Goal: Information Seeking & Learning: Learn about a topic

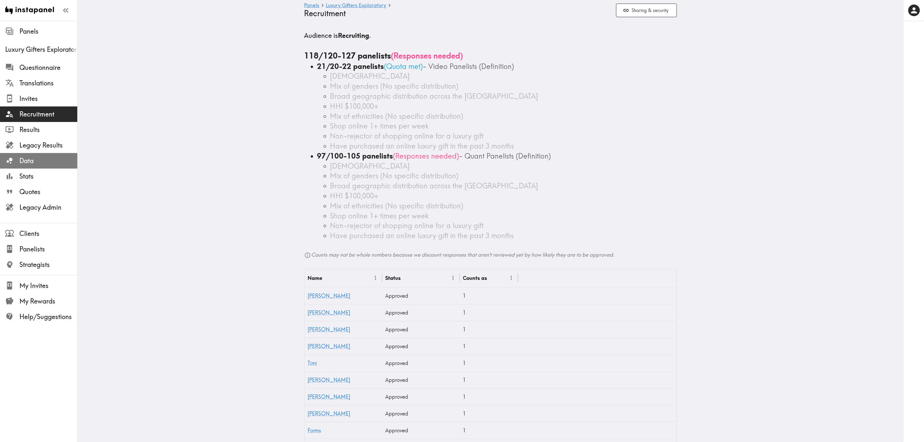
click at [44, 160] on span "Data" at bounding box center [48, 160] width 58 height 9
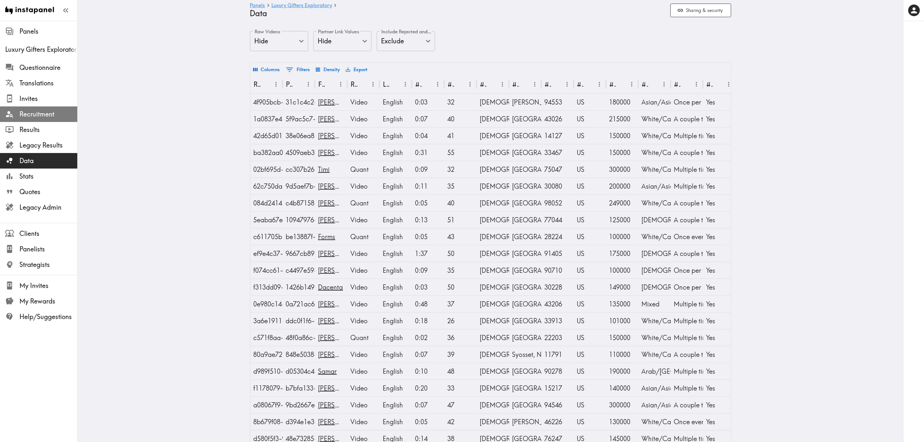
click at [46, 109] on span "Recruitment" at bounding box center [48, 114] width 58 height 12
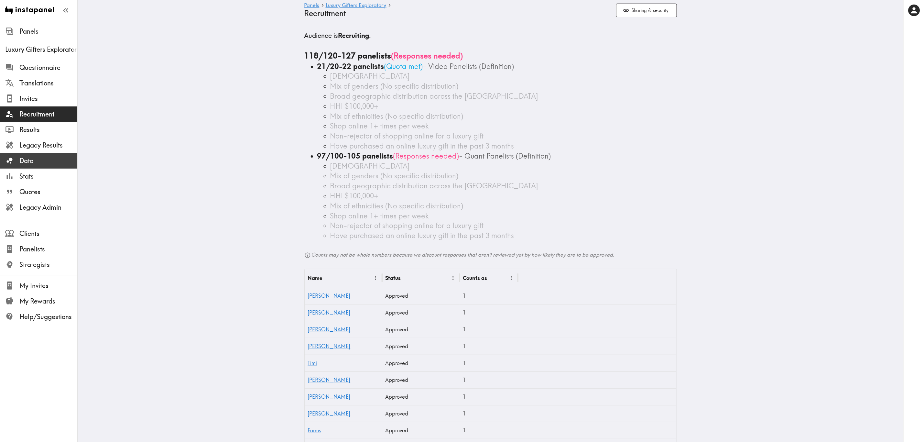
click at [52, 164] on span "Data" at bounding box center [48, 160] width 58 height 9
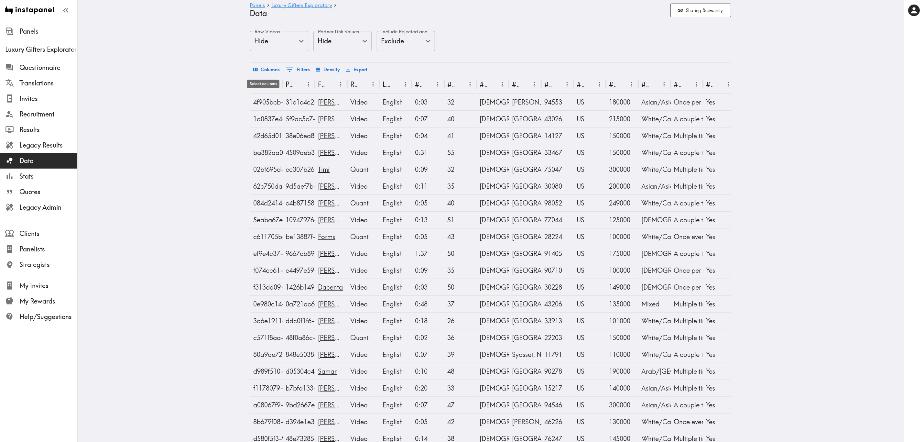
click at [272, 69] on button "Columns" at bounding box center [267, 69] width 30 height 11
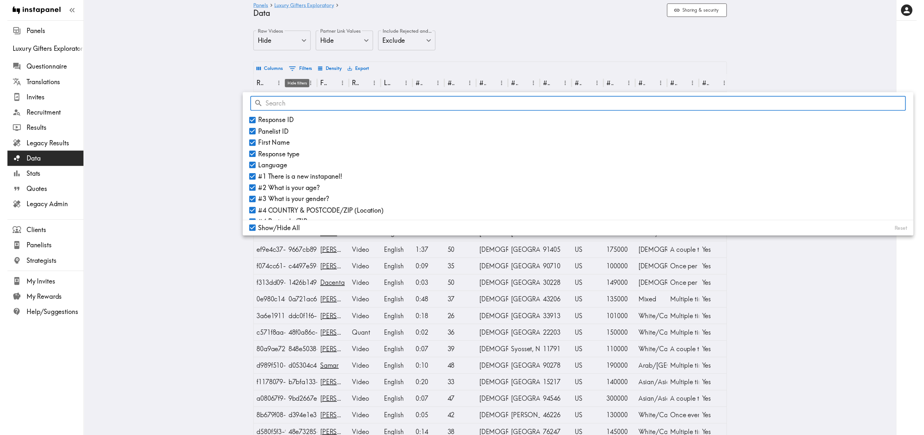
scroll to position [0, 11]
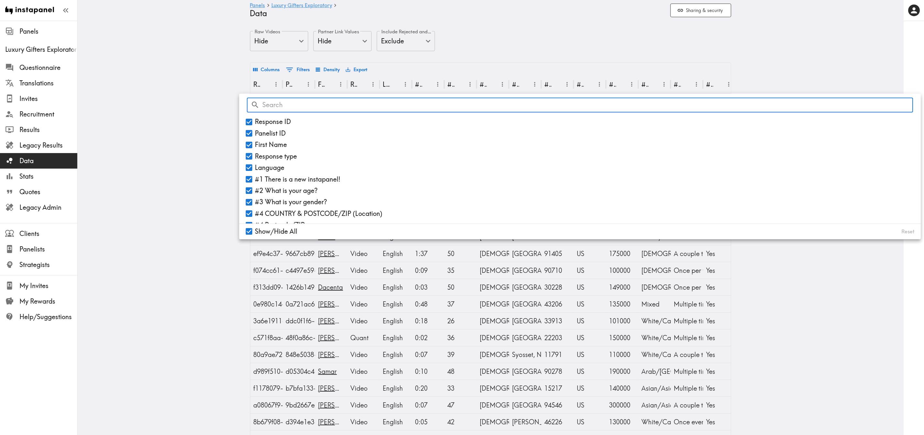
click at [262, 117] on span "Response ID" at bounding box center [273, 121] width 36 height 9
click at [255, 117] on input "Response ID" at bounding box center [249, 121] width 11 height 11
checkbox input "false"
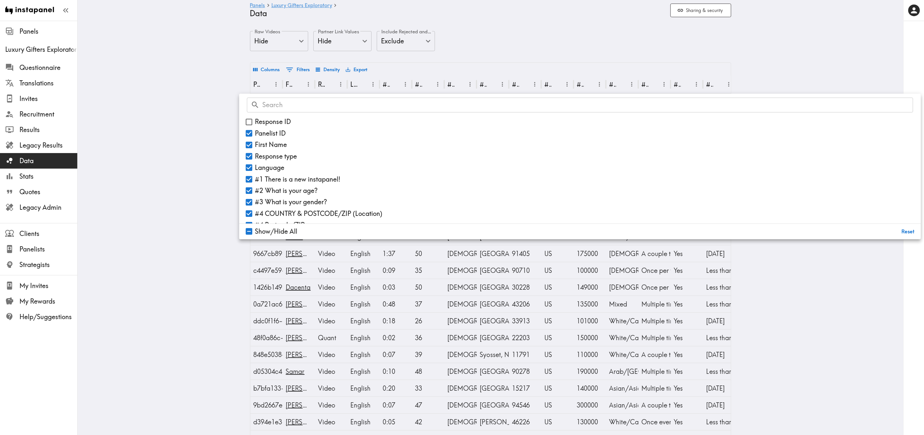
click at [263, 133] on span "Panelist ID" at bounding box center [270, 133] width 31 height 9
click at [255, 133] on input "Panelist ID" at bounding box center [249, 133] width 11 height 11
checkbox input "false"
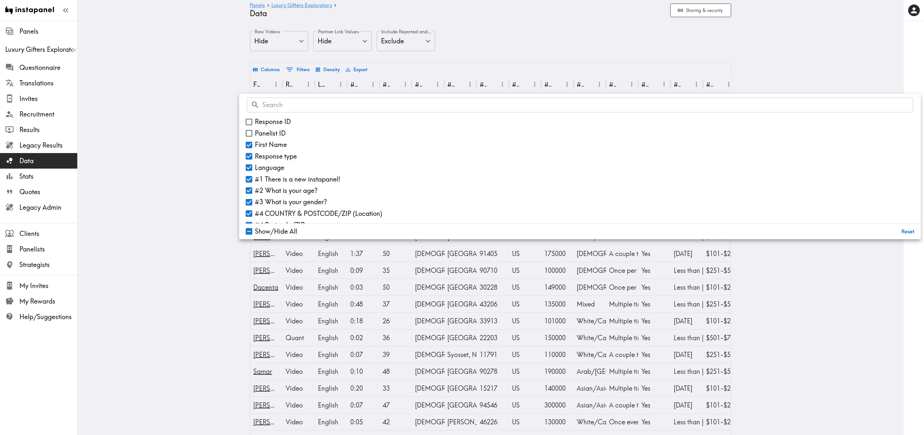
scroll to position [49, 0]
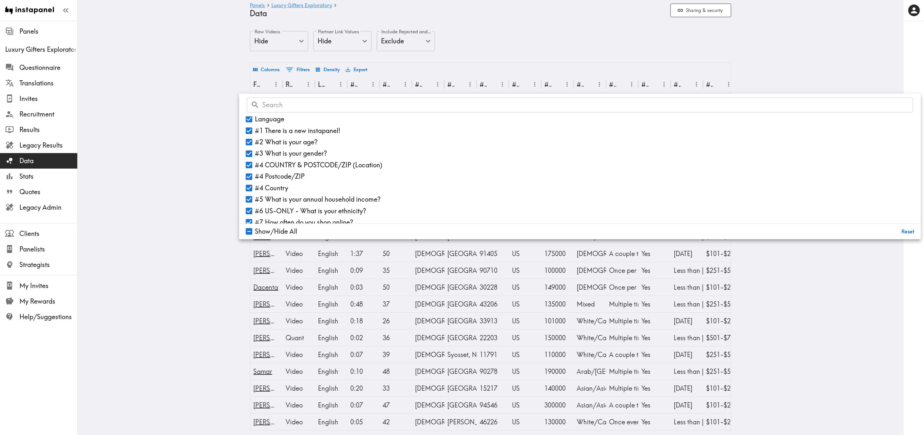
click at [301, 128] on span "#1 There is a new instapanel!" at bounding box center [297, 130] width 85 height 9
click at [255, 128] on input "#1 There is a new instapanel!" at bounding box center [249, 130] width 11 height 11
checkbox input "false"
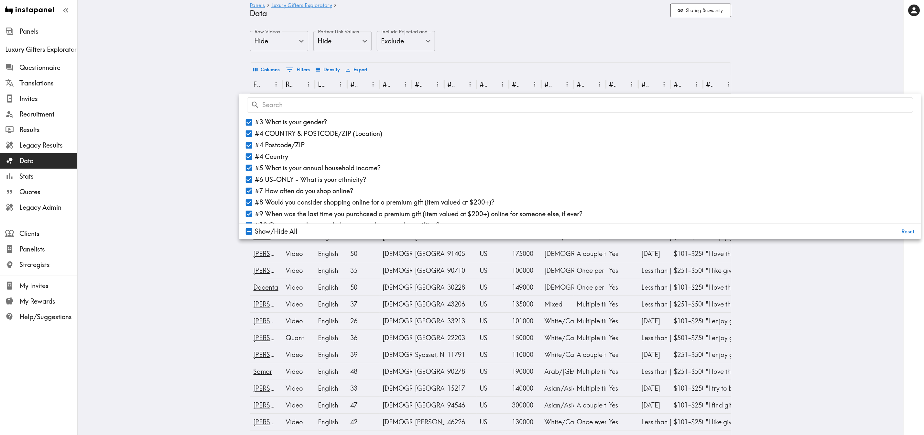
scroll to position [97, 0]
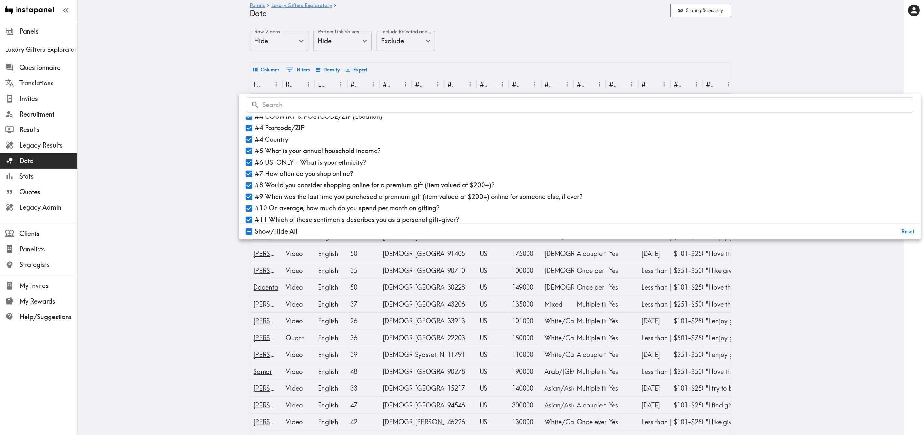
click at [244, 232] on input "Show/Hide All" at bounding box center [249, 231] width 11 height 11
checkbox input "true"
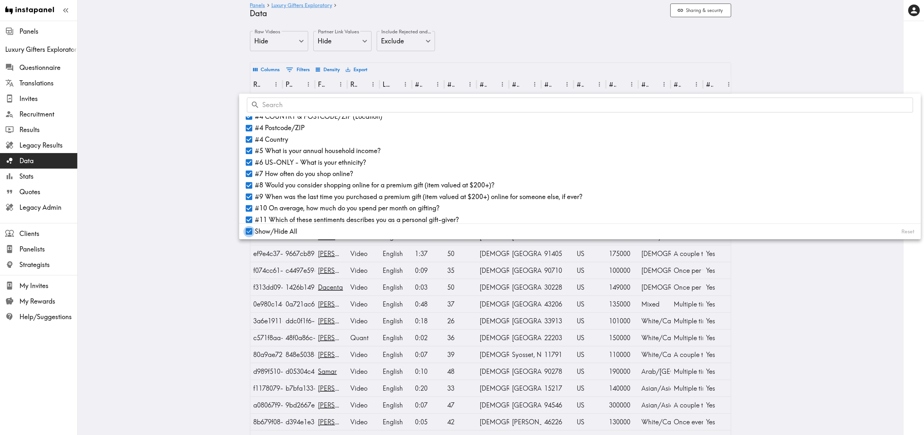
click at [244, 232] on input "Show/Hide All" at bounding box center [249, 231] width 11 height 11
checkbox input "false"
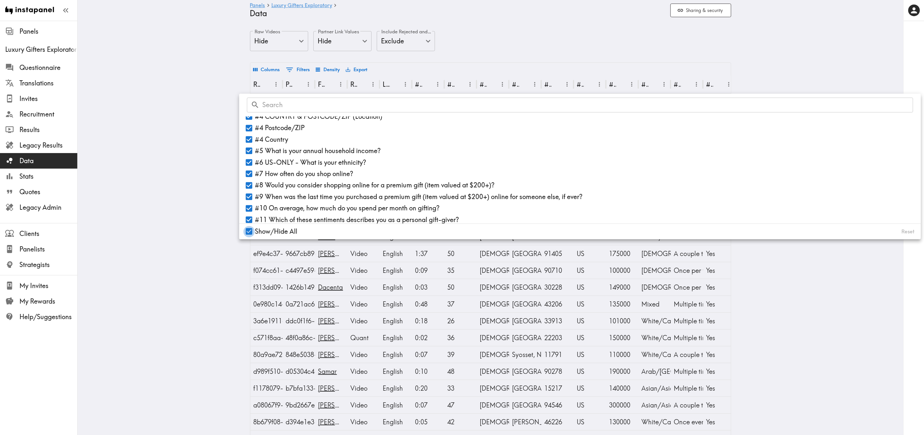
checkbox input "false"
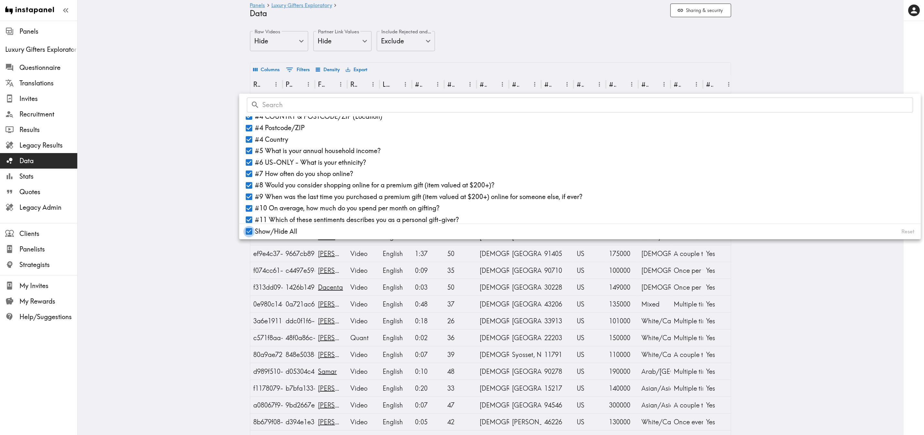
checkbox input "false"
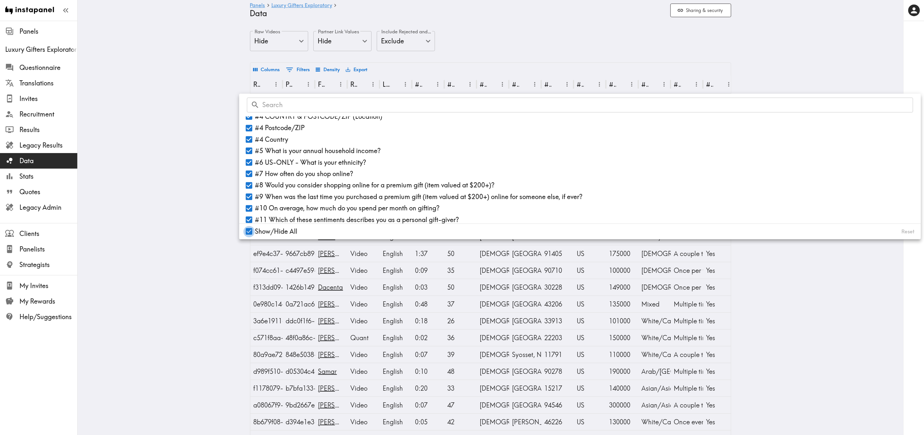
checkbox input "false"
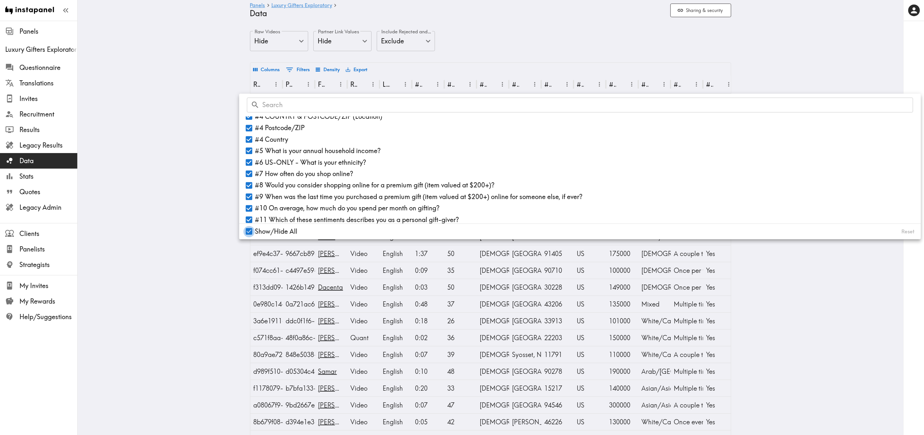
checkbox input "false"
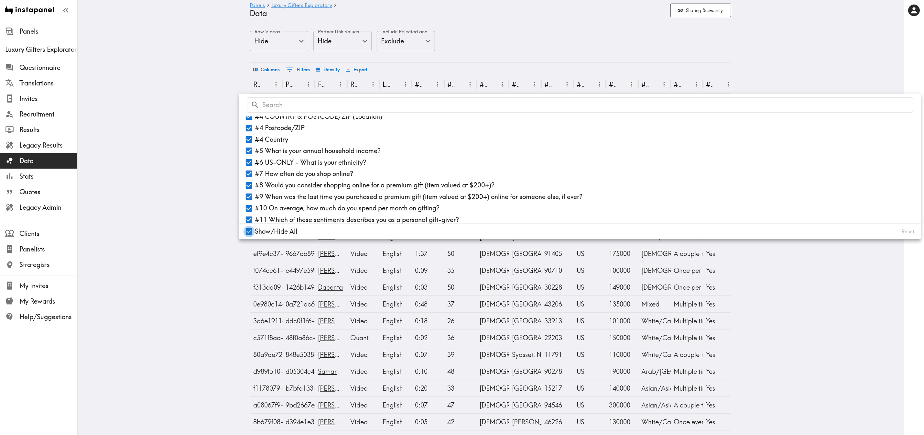
checkbox input "false"
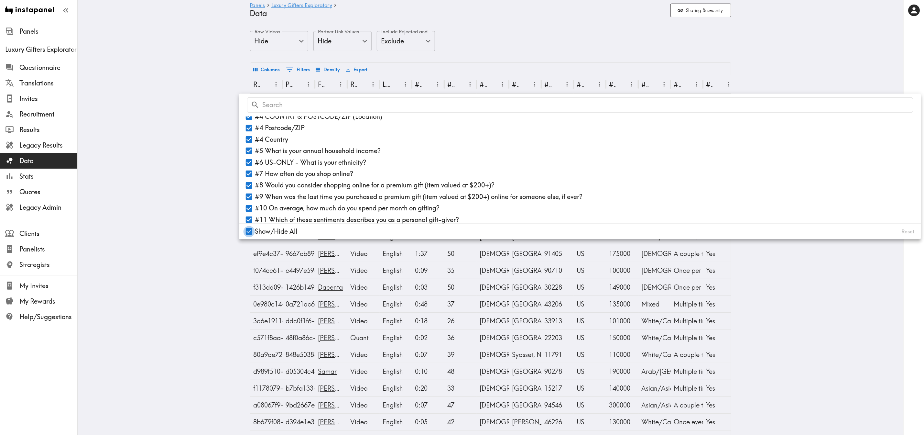
checkbox input "false"
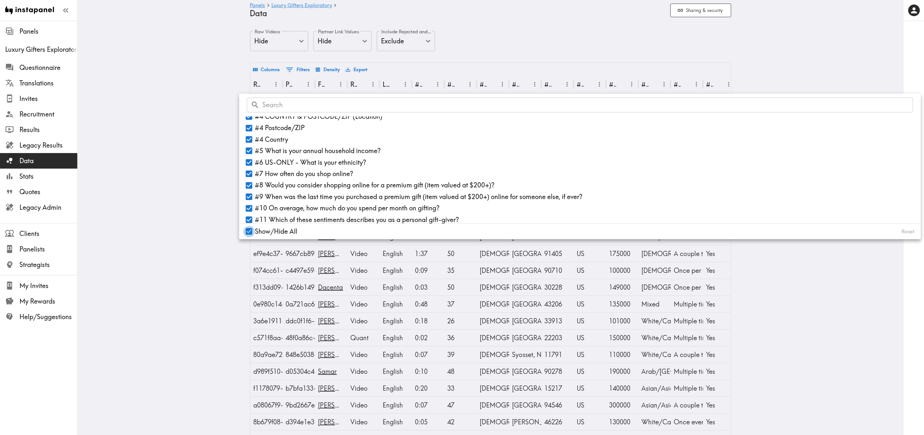
checkbox input "false"
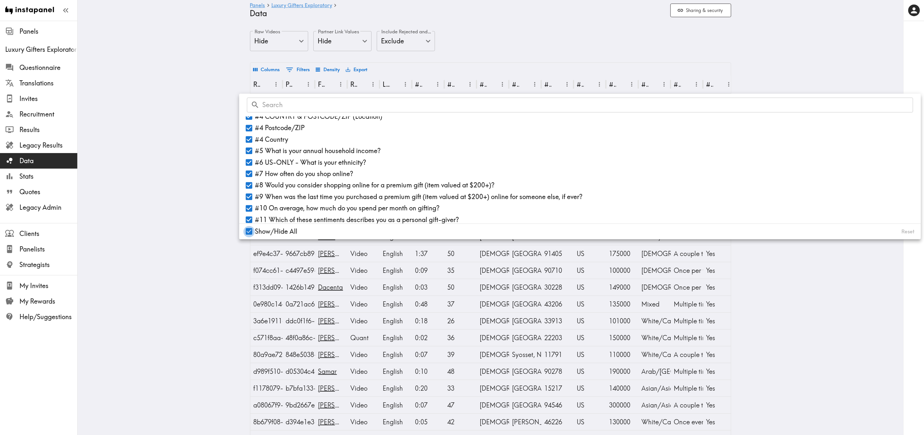
checkbox input "false"
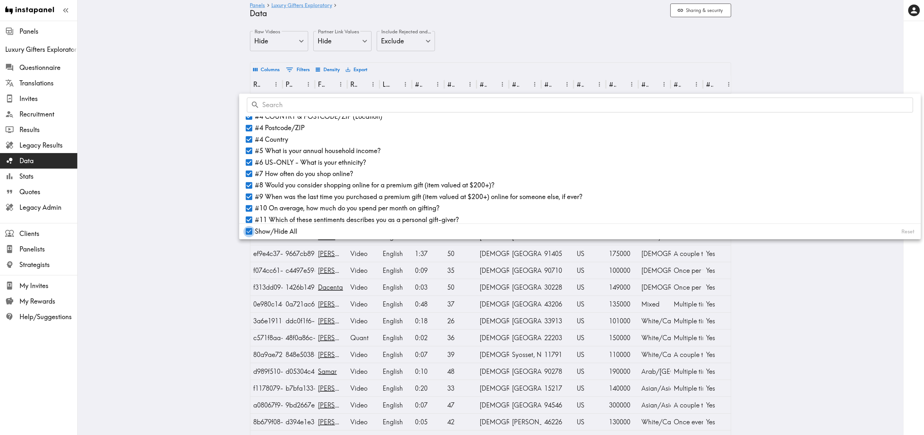
checkbox input "false"
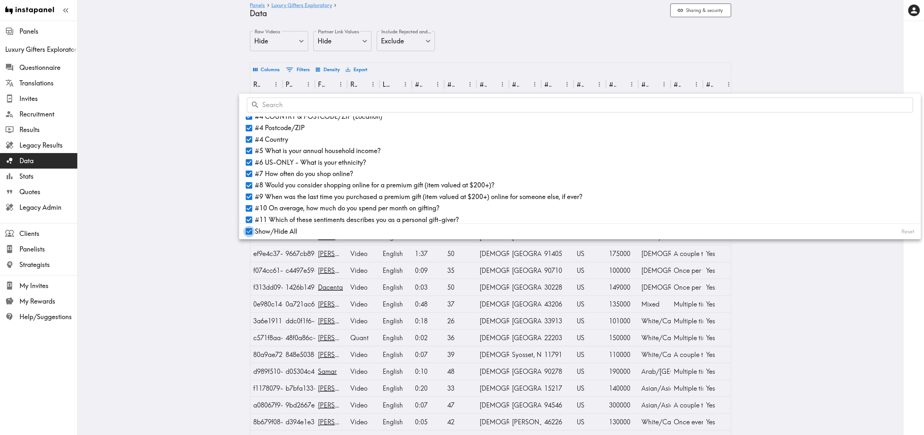
checkbox input "false"
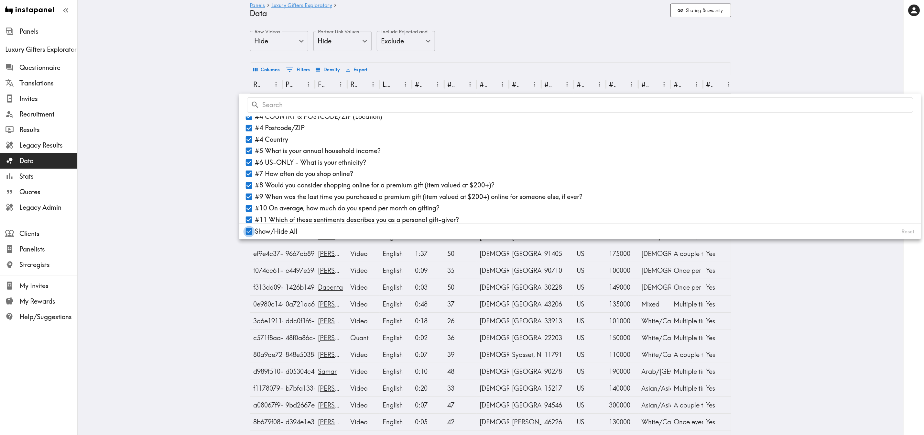
checkbox input "false"
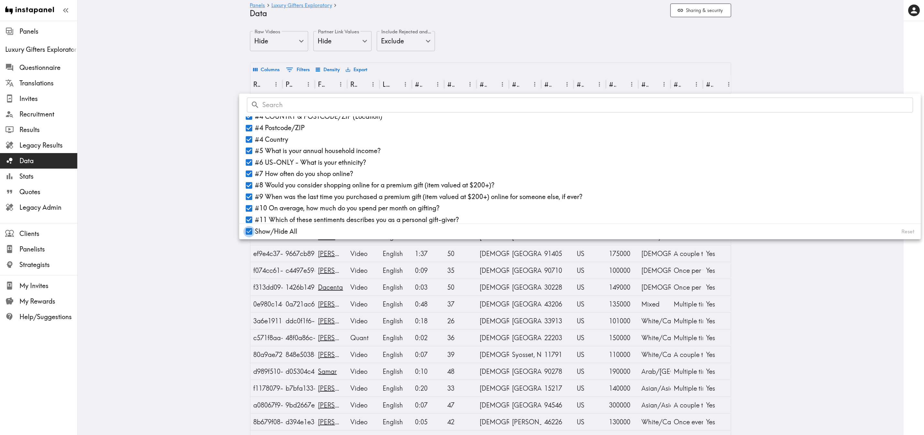
checkbox input "false"
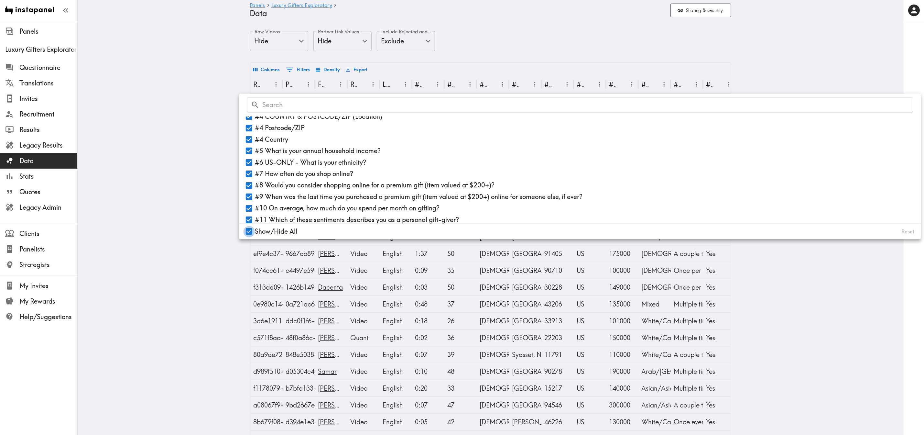
checkbox input "false"
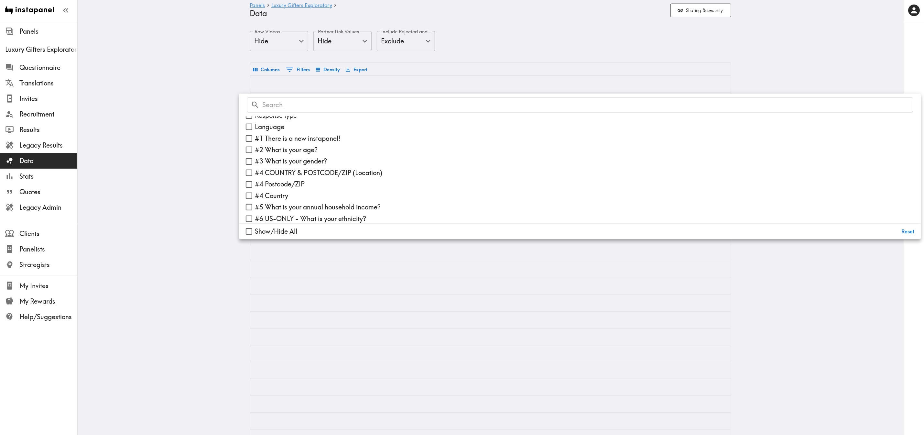
scroll to position [0, 0]
click at [244, 145] on input "First Name" at bounding box center [249, 144] width 11 height 11
checkbox input "true"
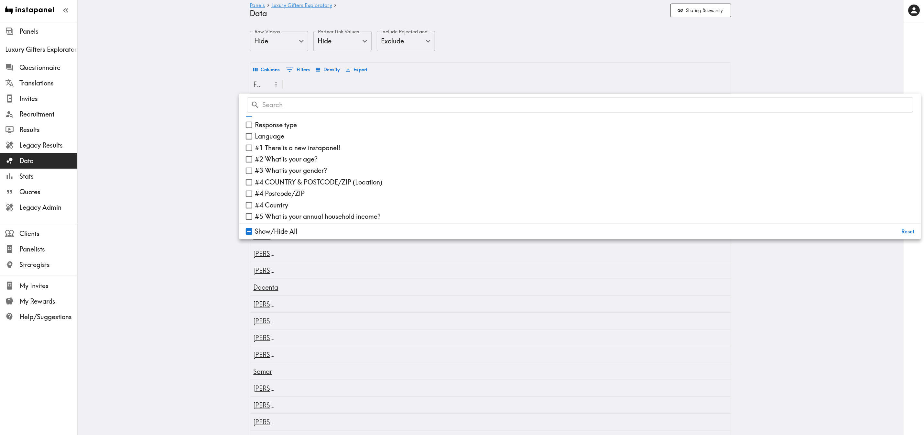
scroll to position [49, 0]
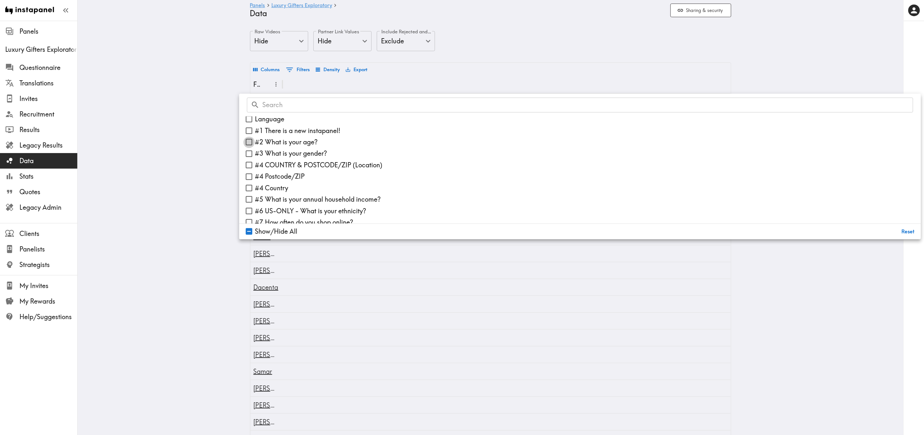
click at [244, 144] on input "#2 What is your age?" at bounding box center [249, 142] width 11 height 11
checkbox input "true"
click at [244, 152] on input "#3 What is your gender?" at bounding box center [249, 153] width 11 height 11
checkbox input "true"
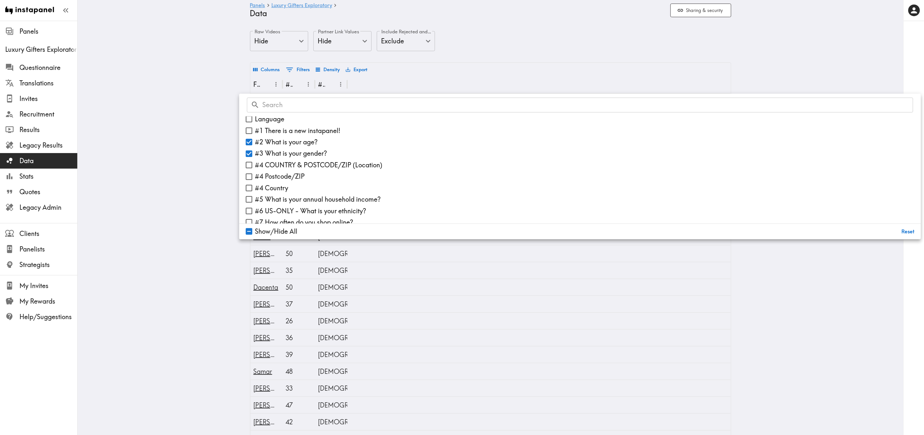
click at [244, 165] on input "#4 COUNTRY & POSTCODE/ZIP (Location)" at bounding box center [249, 164] width 11 height 11
checkbox input "true"
click at [244, 176] on input "#4 Postcode/ZIP" at bounding box center [249, 176] width 11 height 11
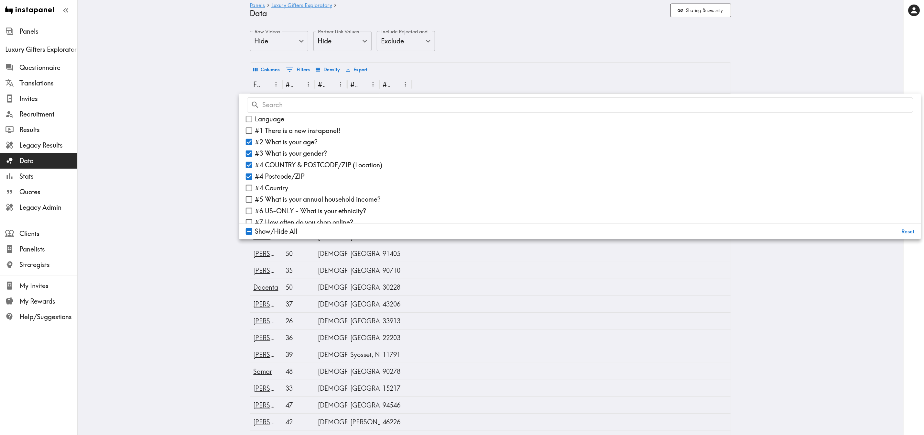
click at [244, 176] on input "#4 Postcode/ZIP" at bounding box center [249, 176] width 11 height 11
checkbox input "false"
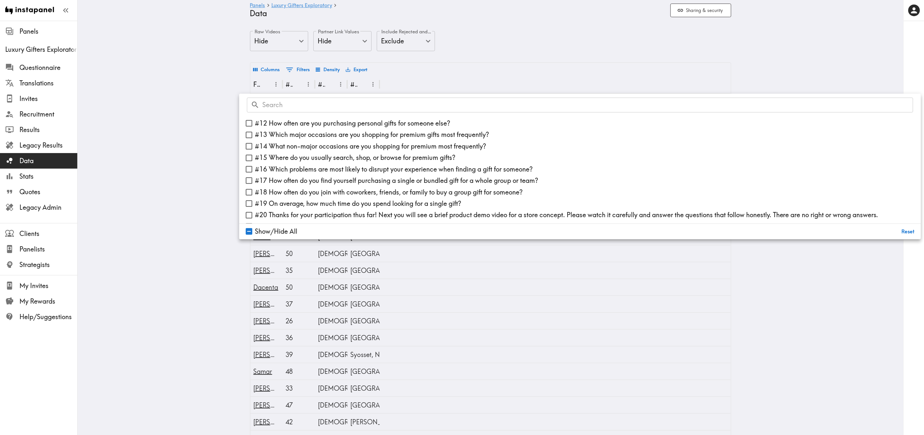
scroll to position [194, 0]
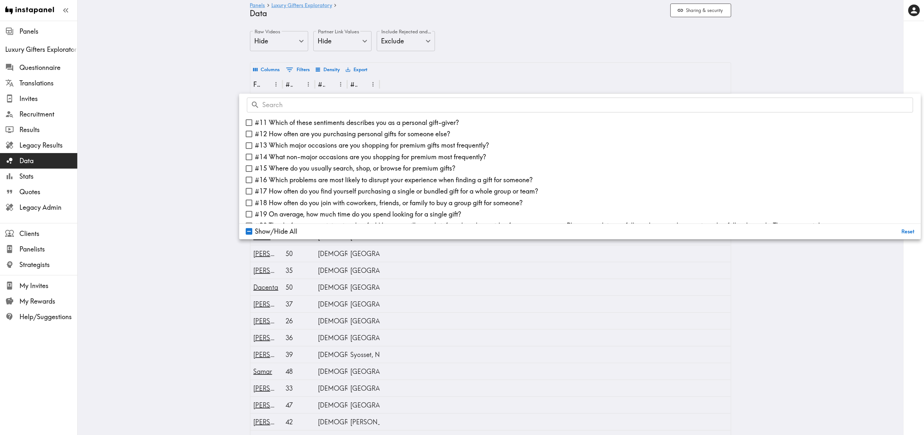
drag, startPoint x: 238, startPoint y: 167, endPoint x: 356, endPoint y: 170, distance: 117.8
click at [244, 167] on input "#15 Where do you usually search, shop, or browse for premium gifts?" at bounding box center [249, 168] width 11 height 11
checkbox input "true"
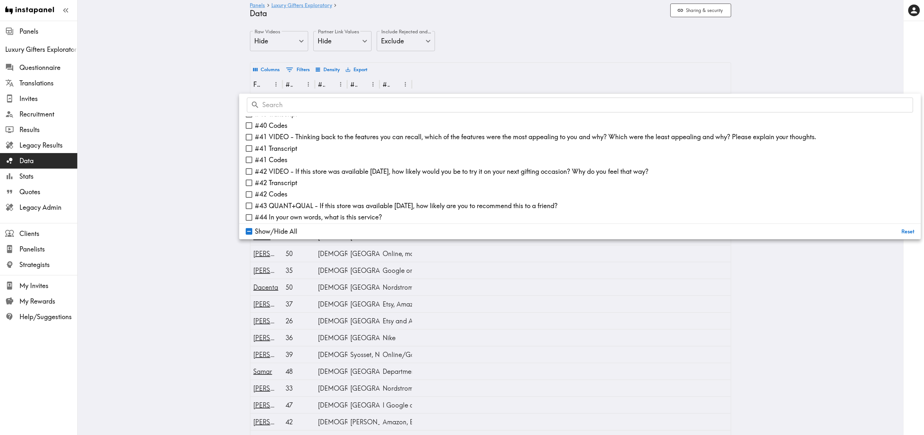
scroll to position [675, 0]
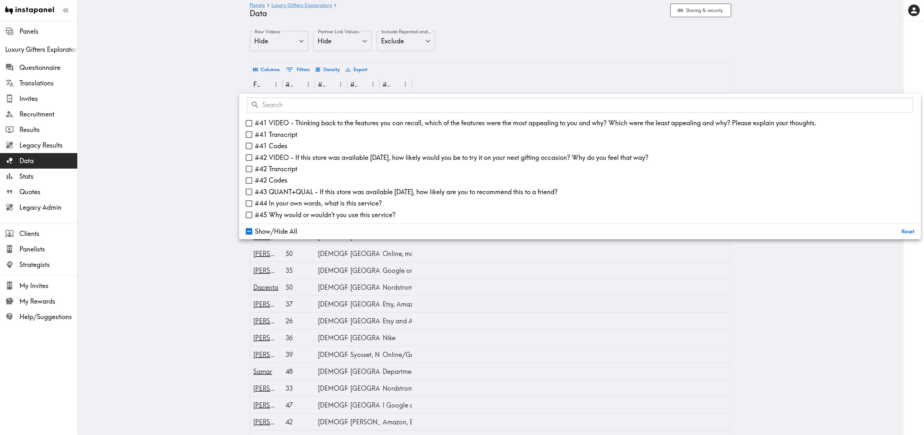
click at [244, 201] on input "#44 In your own words, what is this service?" at bounding box center [249, 203] width 11 height 11
checkbox input "true"
click at [244, 215] on input "#45 Why would or wouldn't you use this service?" at bounding box center [249, 214] width 11 height 11
checkbox input "true"
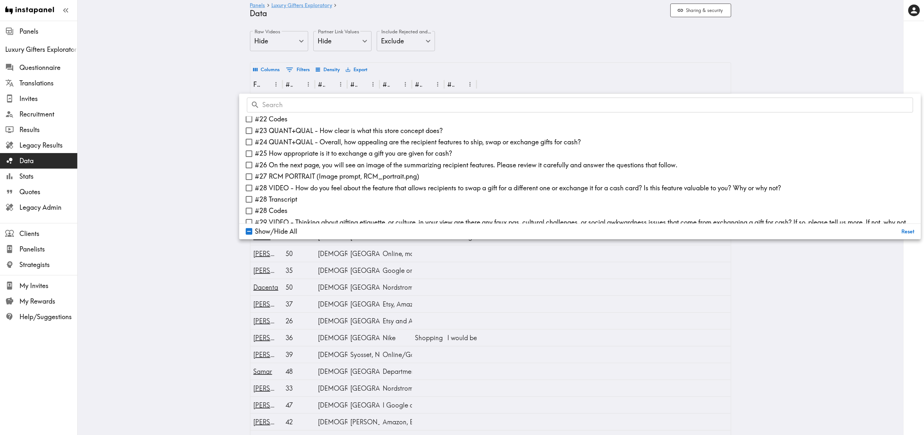
scroll to position [335, 0]
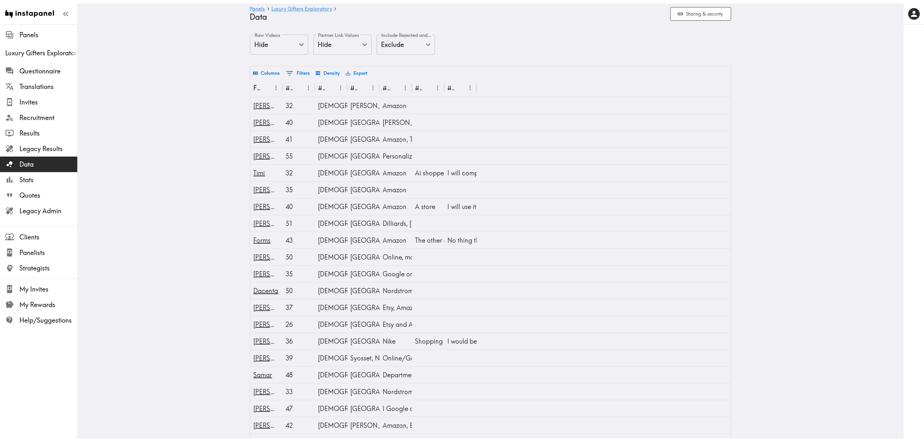
scroll to position [0, 0]
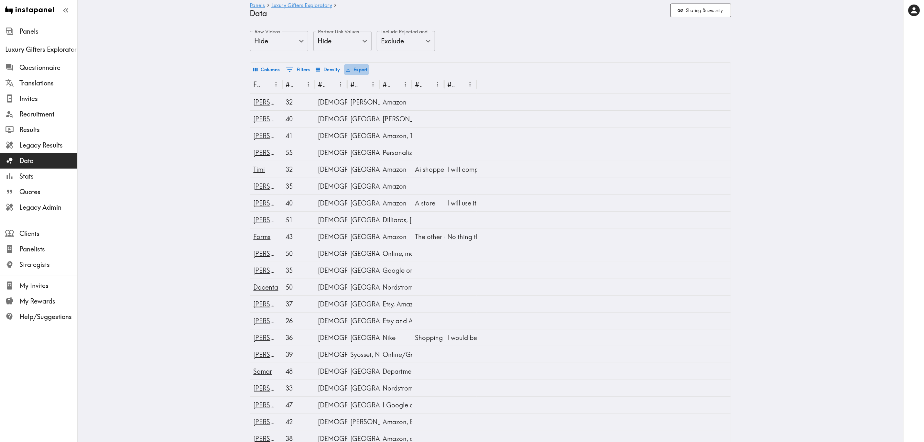
click at [364, 68] on button "Export" at bounding box center [356, 69] width 25 height 11
click at [378, 87] on li "Download as CSV" at bounding box center [373, 84] width 65 height 13
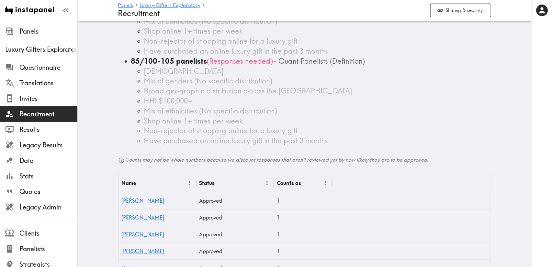
scroll to position [97, 0]
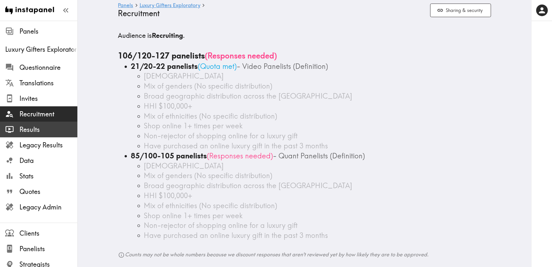
click at [38, 126] on span "Results" at bounding box center [48, 129] width 58 height 9
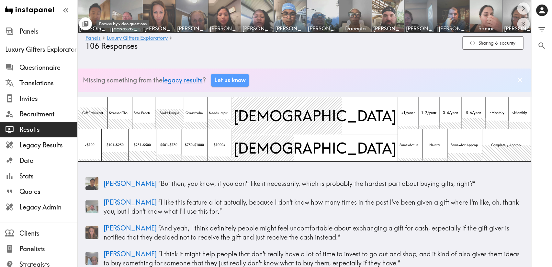
click at [85, 22] on div "Toggle between responses and questions" at bounding box center [85, 24] width 7 height 11
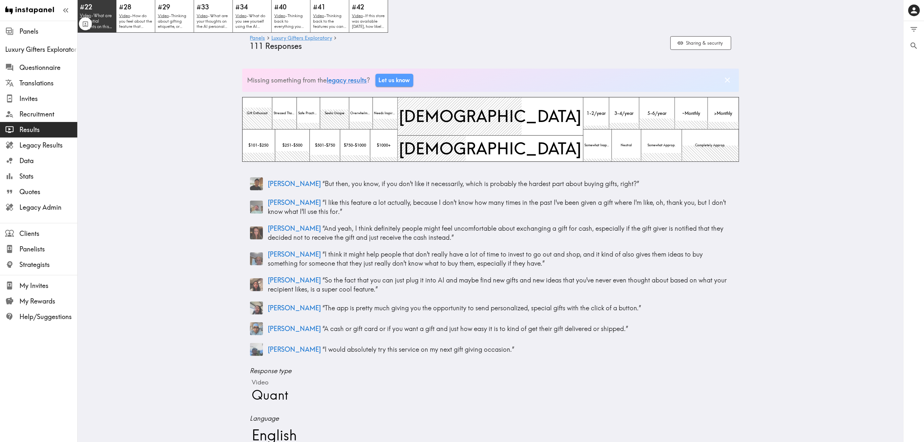
click at [102, 11] on h5 "#22" at bounding box center [97, 6] width 34 height 9
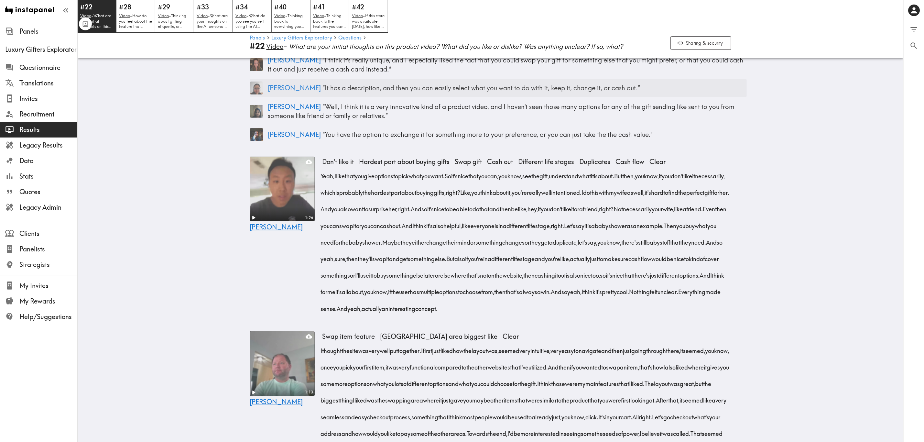
scroll to position [146, 0]
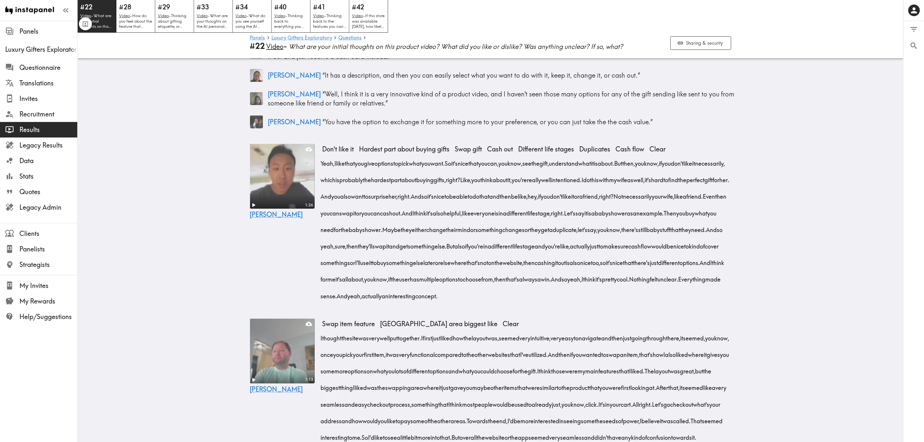
drag, startPoint x: 320, startPoint y: 159, endPoint x: 514, endPoint y: 312, distance: 247.3
click at [514, 267] on div "Yeah, I like that you give options to pick what you want. So it's nice that you…" at bounding box center [527, 227] width 409 height 149
click at [511, 267] on icon "button" at bounding box center [512, 325] width 7 height 7
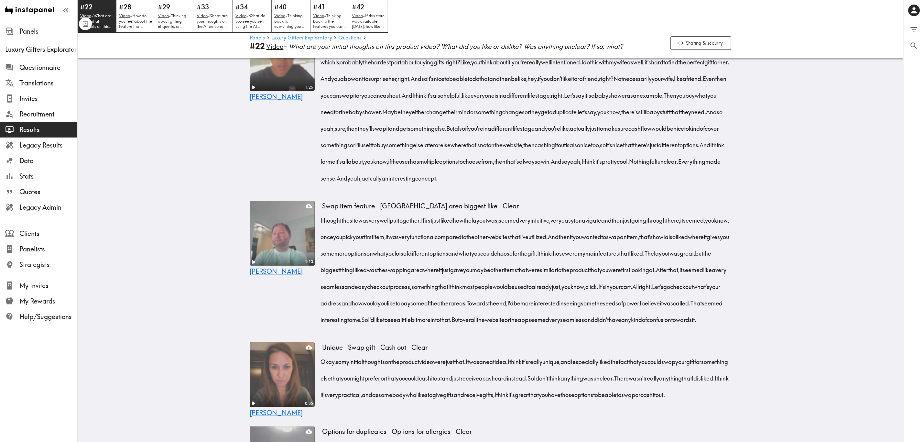
scroll to position [340, 0]
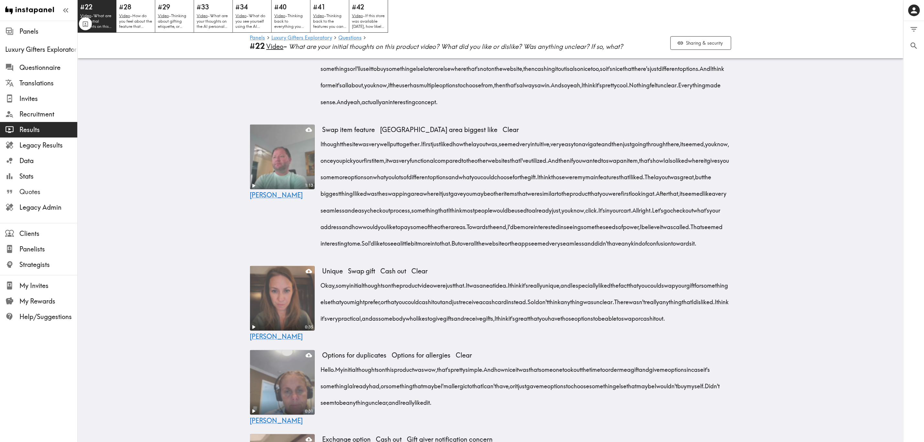
drag, startPoint x: 55, startPoint y: 193, endPoint x: 39, endPoint y: 221, distance: 31.8
drag, startPoint x: 39, startPoint y: 221, endPoint x: 121, endPoint y: 234, distance: 82.9
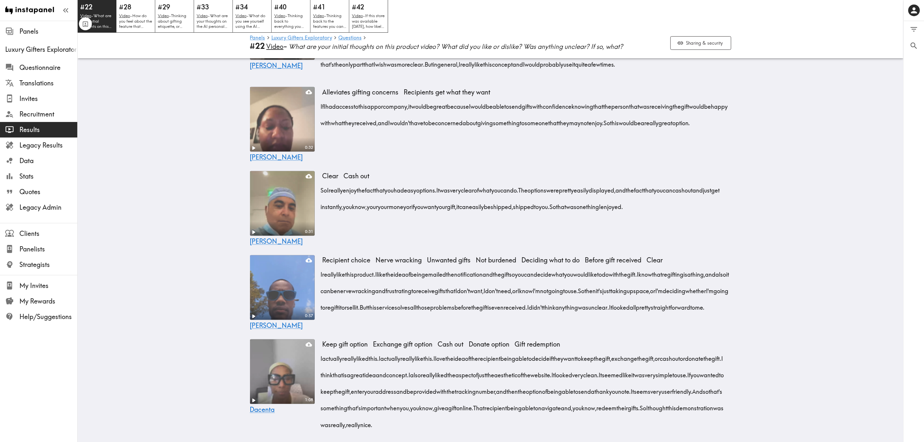
scroll to position [873, 0]
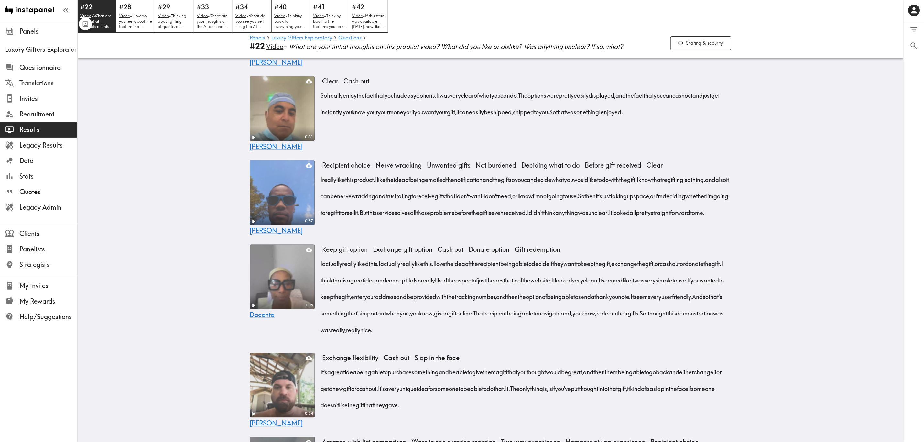
drag, startPoint x: 319, startPoint y: 237, endPoint x: 499, endPoint y: 288, distance: 186.8
click at [499, 219] on div "I really like this product. I like the idea of being emailed the notification a…" at bounding box center [527, 195] width 409 height 50
click at [496, 267] on icon "button" at bounding box center [496, 299] width 5 height 5
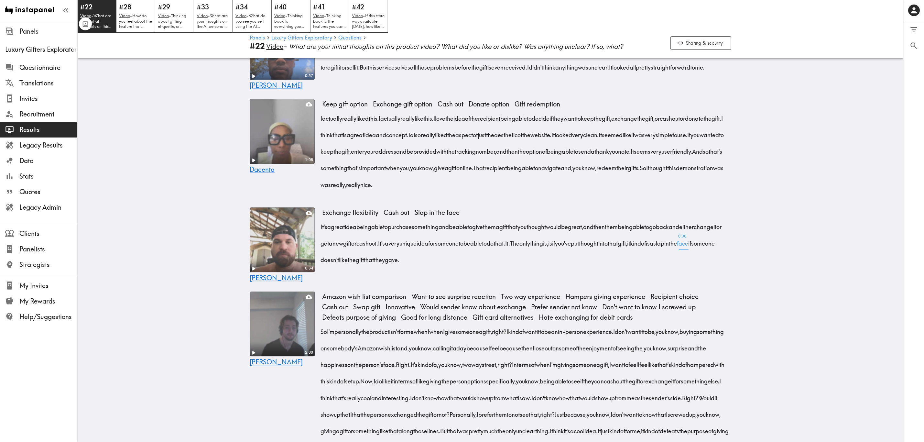
scroll to position [1068, 0]
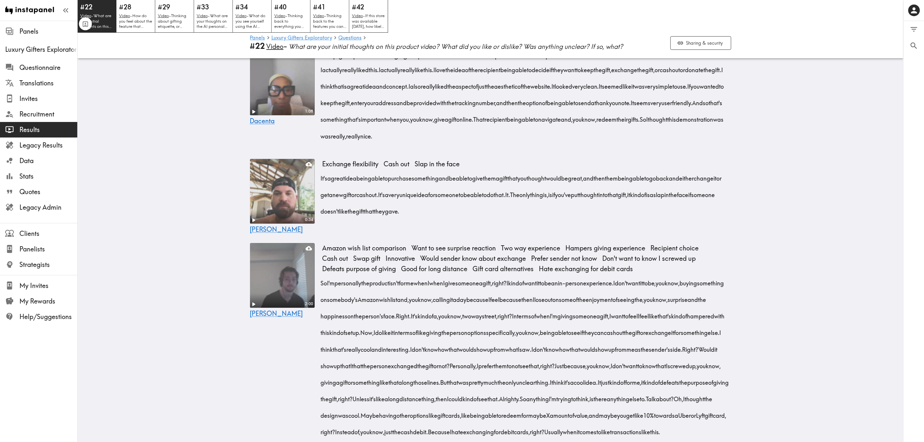
drag, startPoint x: 318, startPoint y: 244, endPoint x: 514, endPoint y: 280, distance: 199.4
click at [514, 218] on div "It's a great idea being able to purchase something and be able to give them a g…" at bounding box center [527, 193] width 409 height 50
click at [510, 267] on icon "button" at bounding box center [511, 289] width 7 height 7
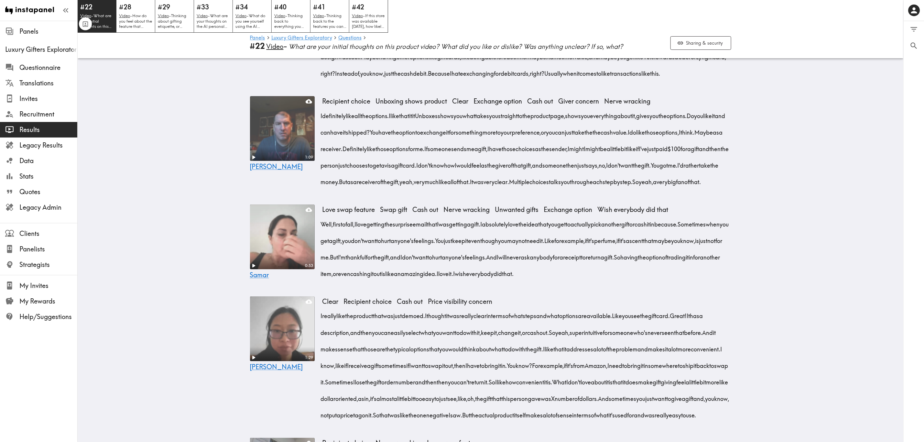
scroll to position [1456, 0]
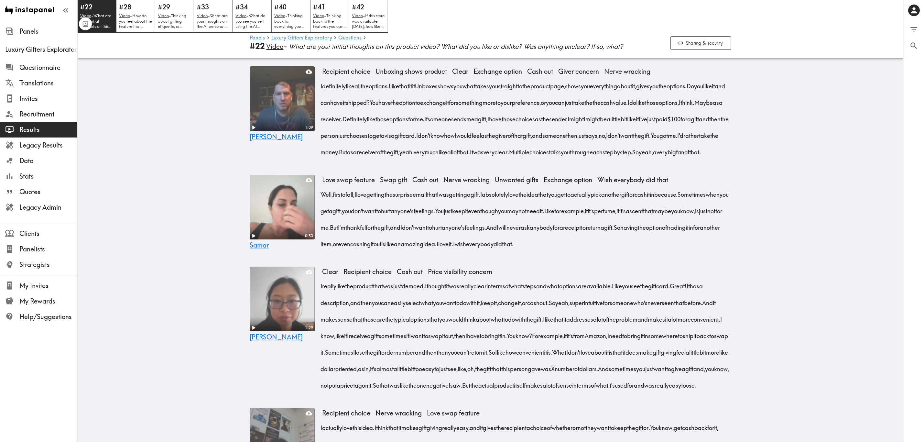
drag, startPoint x: 319, startPoint y: 186, endPoint x: 597, endPoint y: 270, distance: 290.0
click at [559, 158] on div "I definitely like all the options. I like that it it Unboxes shows you what tak…" at bounding box center [527, 116] width 409 height 83
click at [559, 267] on icon "button" at bounding box center [594, 279] width 5 height 5
click at [131, 4] on h5 "#28" at bounding box center [136, 6] width 34 height 9
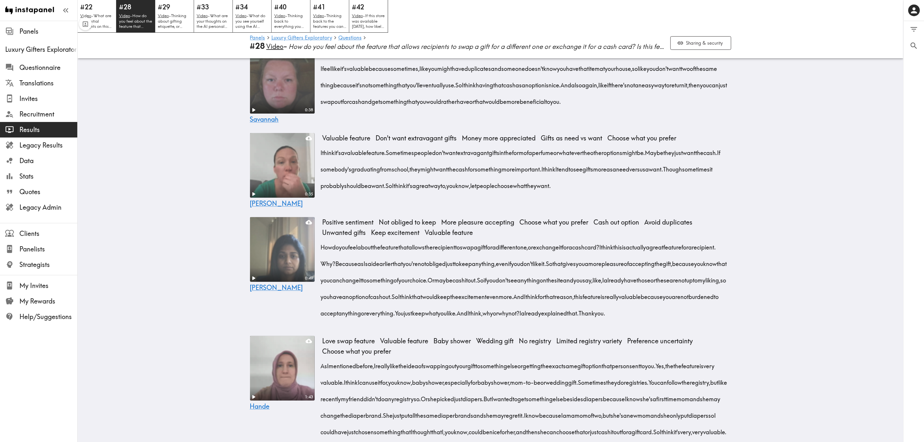
drag, startPoint x: 319, startPoint y: 171, endPoint x: 690, endPoint y: 202, distance: 372.4
click at [559, 108] on div "I feel like it's valuable because sometimes, like you might have duplicates and…" at bounding box center [527, 83] width 409 height 50
click at [559, 215] on icon "button" at bounding box center [688, 215] width 7 height 7
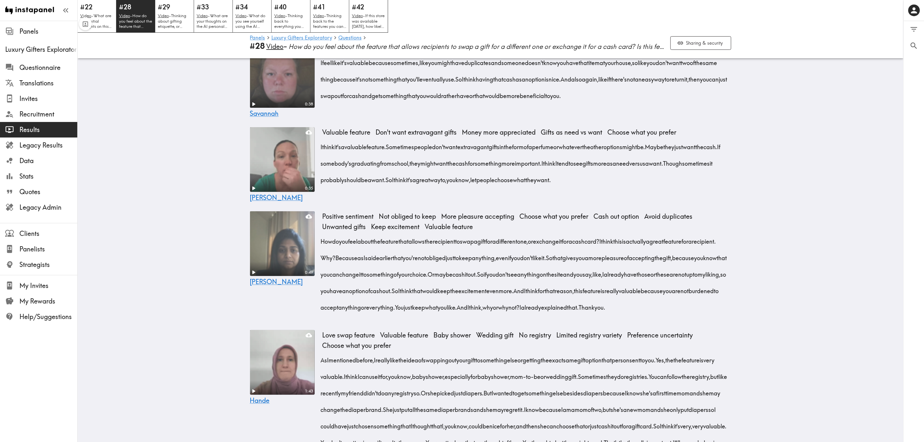
scroll to position [1944, 0]
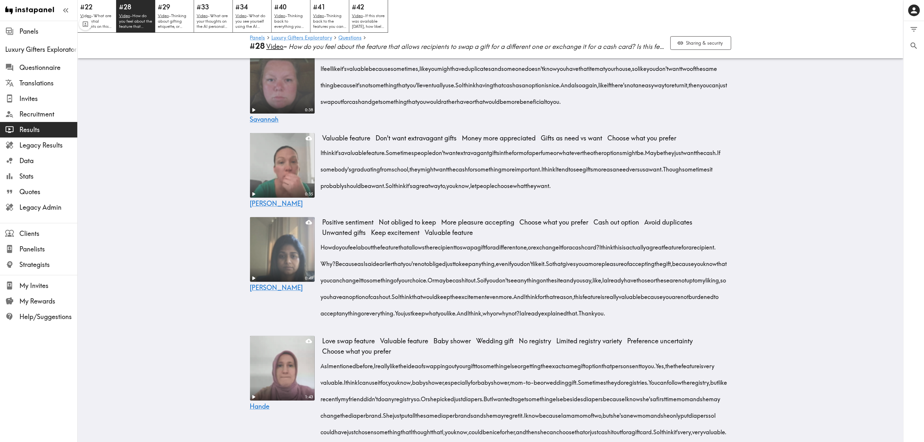
drag, startPoint x: 318, startPoint y: 253, endPoint x: 661, endPoint y: 287, distance: 345.0
click at [559, 192] on div "I think it's a valuable feature. Sometimes people don't want extravagant gifts …" at bounding box center [527, 167] width 409 height 50
click at [559, 267] on icon "button" at bounding box center [654, 299] width 5 height 5
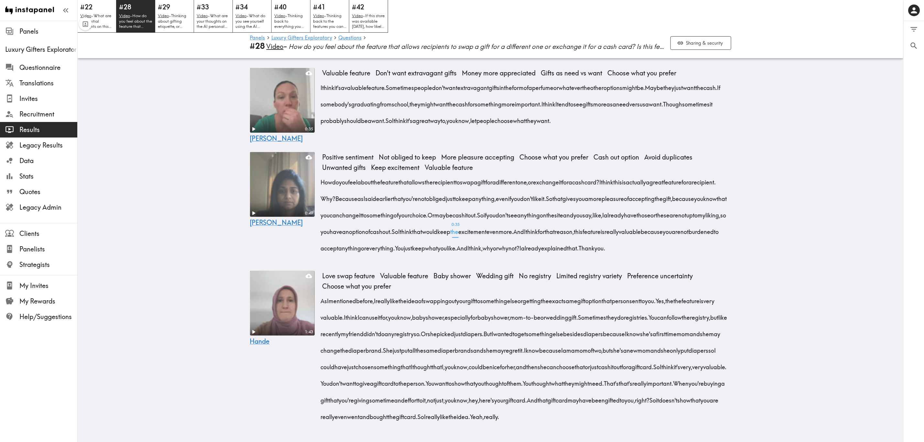
scroll to position [2041, 0]
drag, startPoint x: 420, startPoint y: 271, endPoint x: 359, endPoint y: 334, distance: 87.2
click at [359, 254] on div "How do you feel about the feature that allows the recipient to swap a gift for …" at bounding box center [527, 212] width 409 height 83
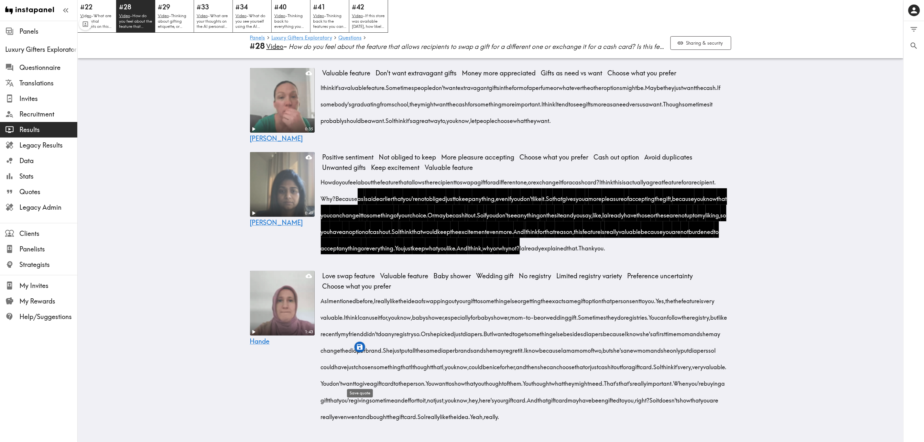
click at [361, 267] on icon "button" at bounding box center [359, 346] width 5 height 5
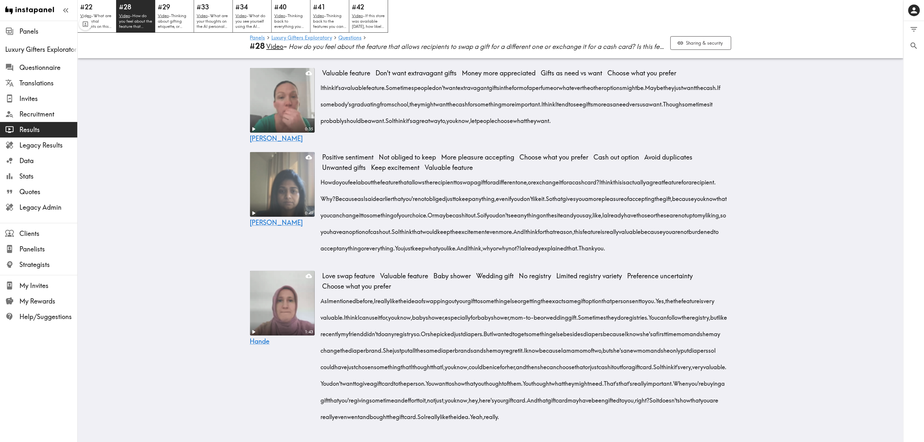
scroll to position [2151, 0]
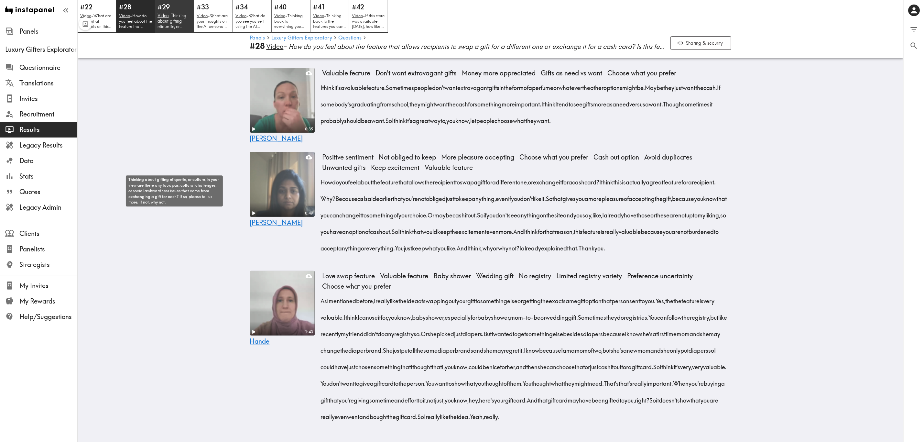
click at [186, 15] on p "Video - Thinking about gifting etiquette, or culture, in your view are there an…" at bounding box center [175, 21] width 34 height 16
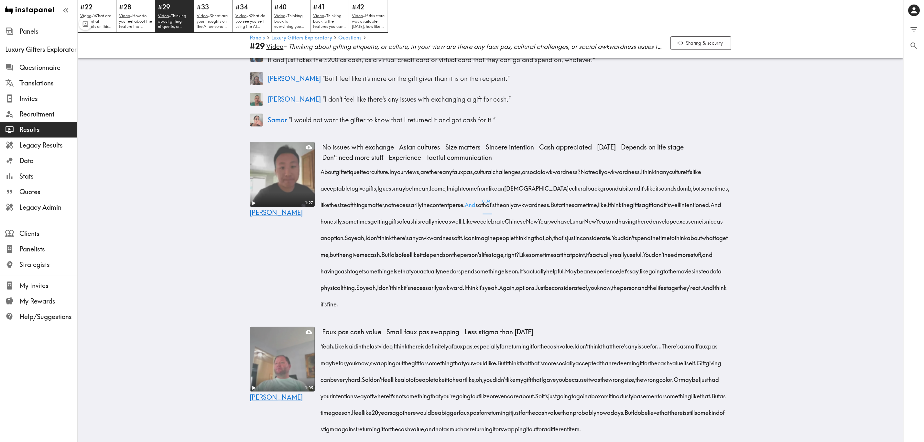
scroll to position [133, 0]
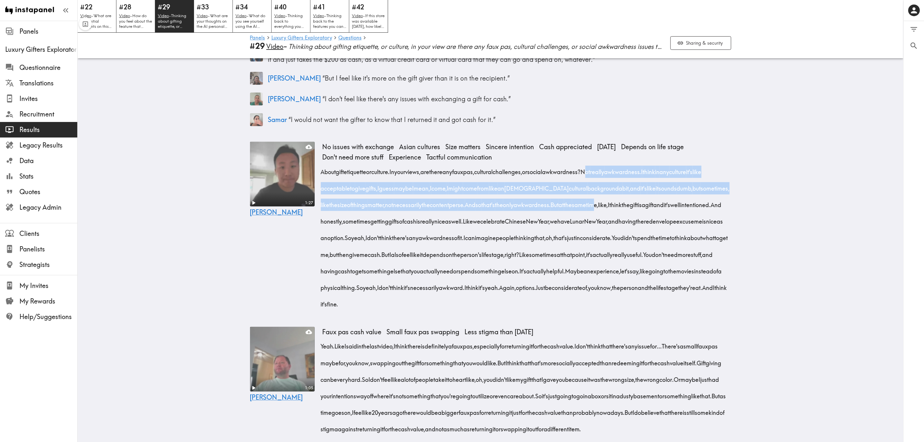
drag, startPoint x: 609, startPoint y: 173, endPoint x: 652, endPoint y: 200, distance: 50.6
click at [559, 200] on div "About gift etiquette or culture. In your views, are there any faux pas, cultura…" at bounding box center [527, 235] width 409 height 149
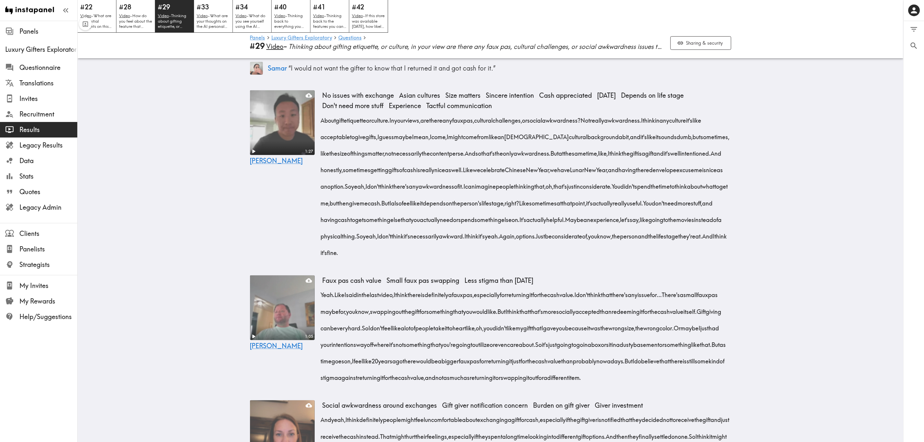
scroll to position [327, 0]
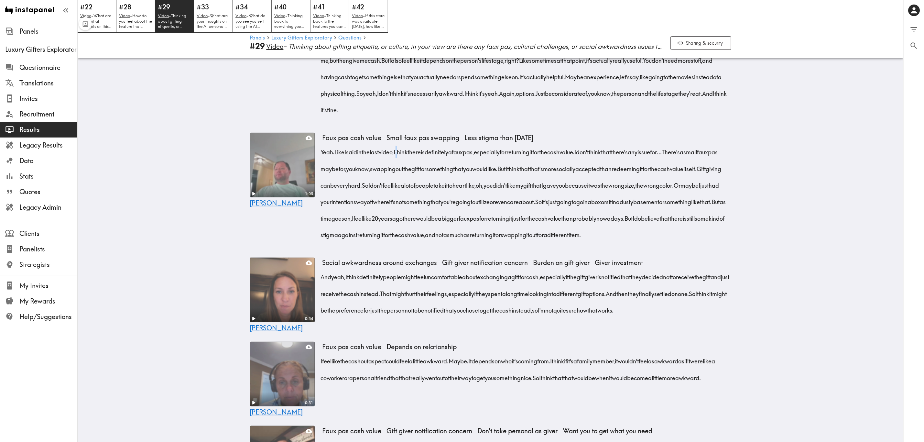
drag, startPoint x: 406, startPoint y: 155, endPoint x: 568, endPoint y: 149, distance: 162.2
click at [559, 148] on span "Like I said in the last video, I think there is definitely a faux pas, especial…" at bounding box center [456, 152] width 240 height 8
drag, startPoint x: 404, startPoint y: 153, endPoint x: 542, endPoint y: 248, distance: 168.3
click at [542, 241] on div "Yeah. Like I said in the last video, I think there is definitely a faux pas, es…" at bounding box center [527, 191] width 409 height 99
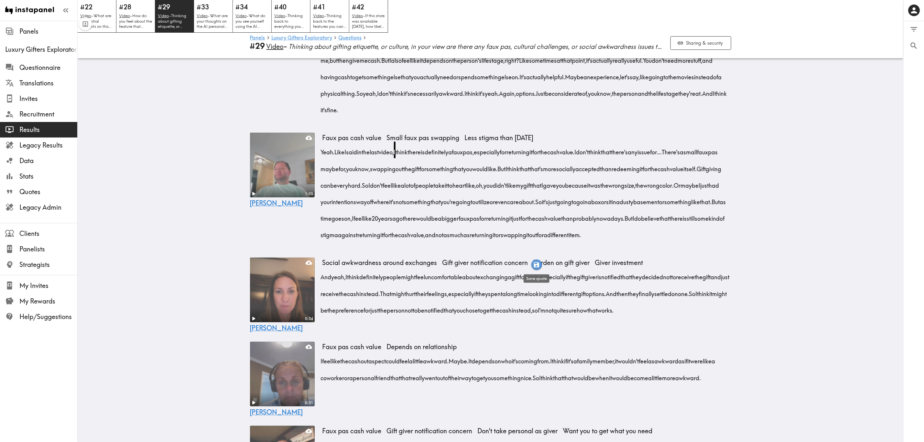
click at [537, 263] on icon "button" at bounding box center [536, 264] width 7 height 7
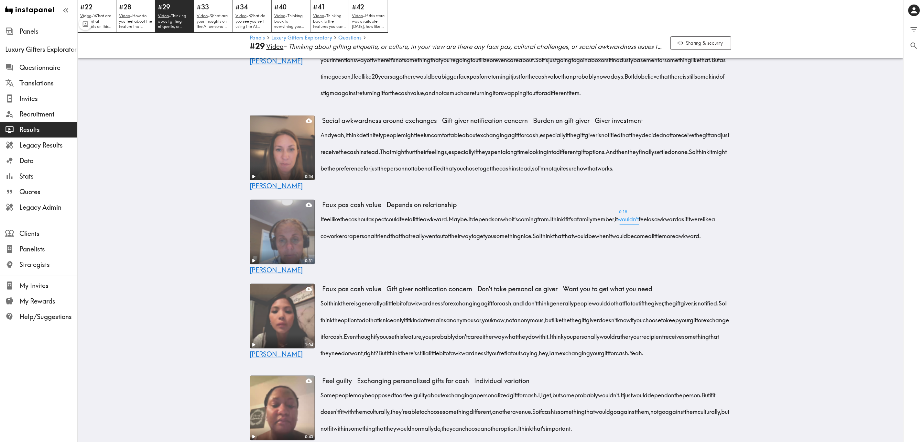
scroll to position [521, 0]
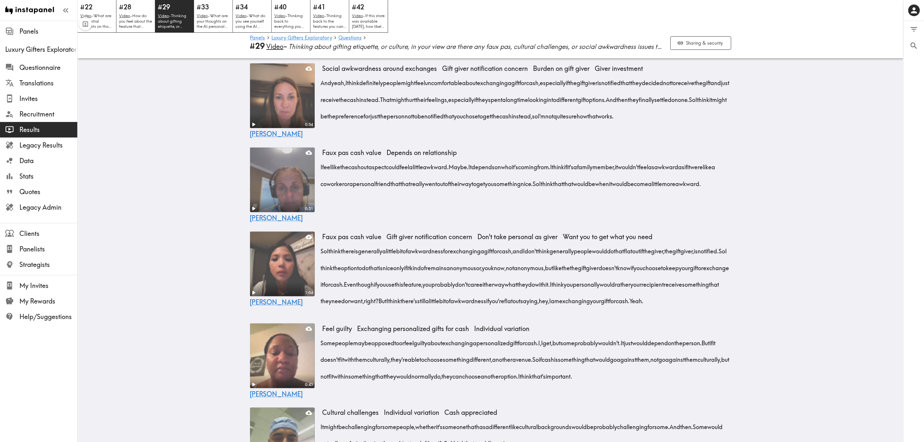
drag, startPoint x: 319, startPoint y: 192, endPoint x: 629, endPoint y: 212, distance: 311.2
click at [559, 190] on div "I feel like the cash out aspect could feel a little awkward. Maybe. It depends …" at bounding box center [527, 173] width 409 height 33
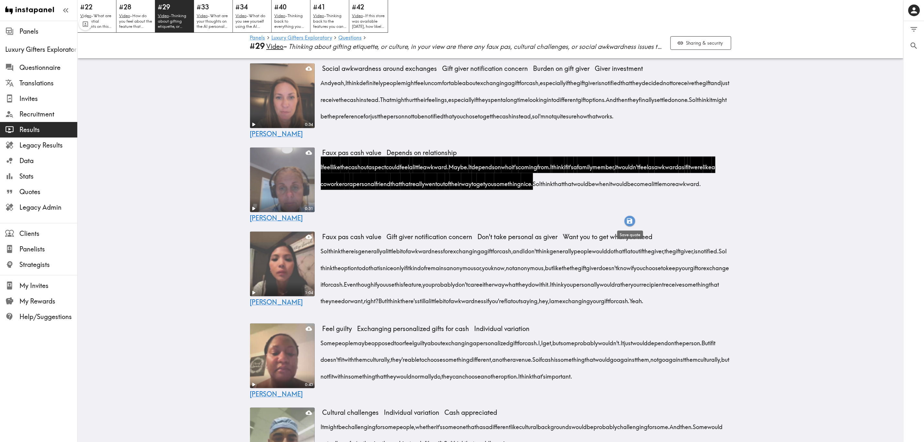
click at [559, 219] on icon "button" at bounding box center [629, 220] width 7 height 7
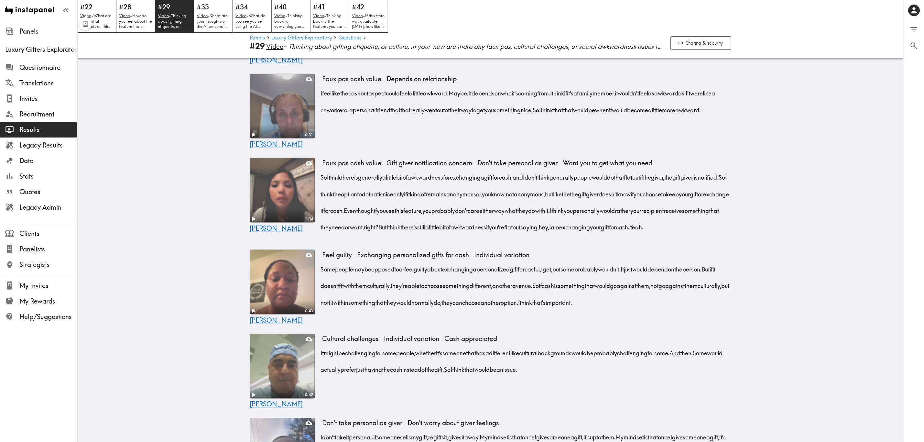
scroll to position [667, 0]
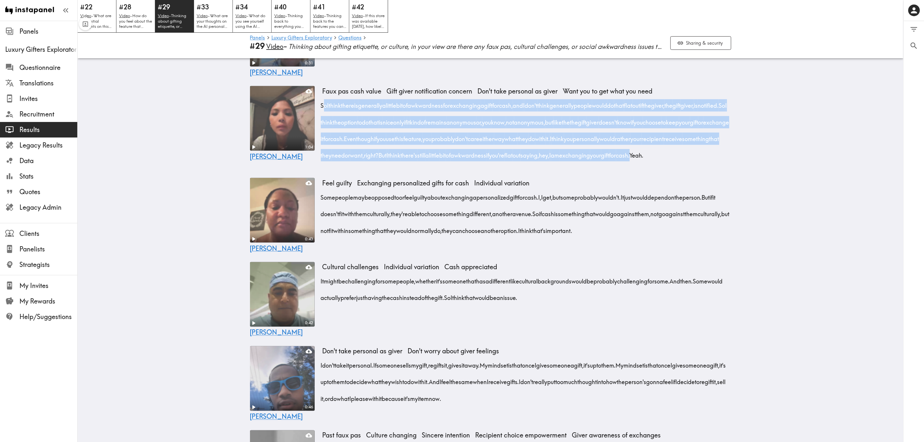
drag, startPoint x: 319, startPoint y: 134, endPoint x: 437, endPoint y: 194, distance: 132.7
click at [437, 161] on div "So I think there is generally a little bit of awkwardness for exchanging a gift…" at bounding box center [527, 128] width 409 height 66
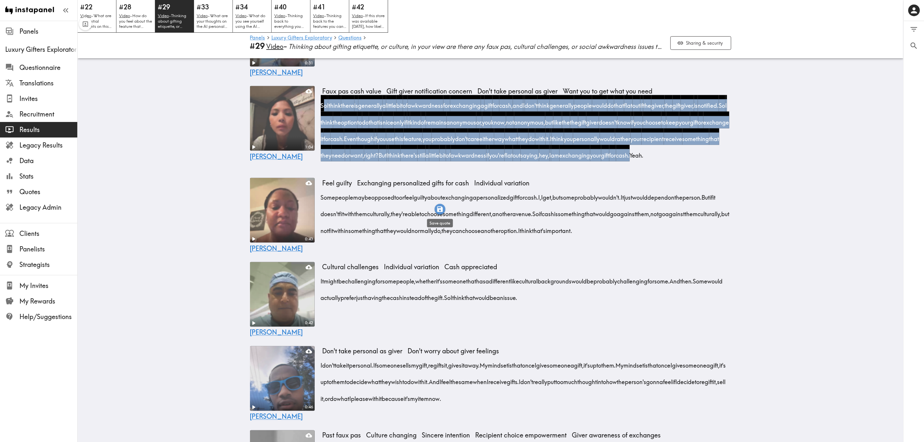
click at [438, 206] on icon "button" at bounding box center [439, 208] width 7 height 7
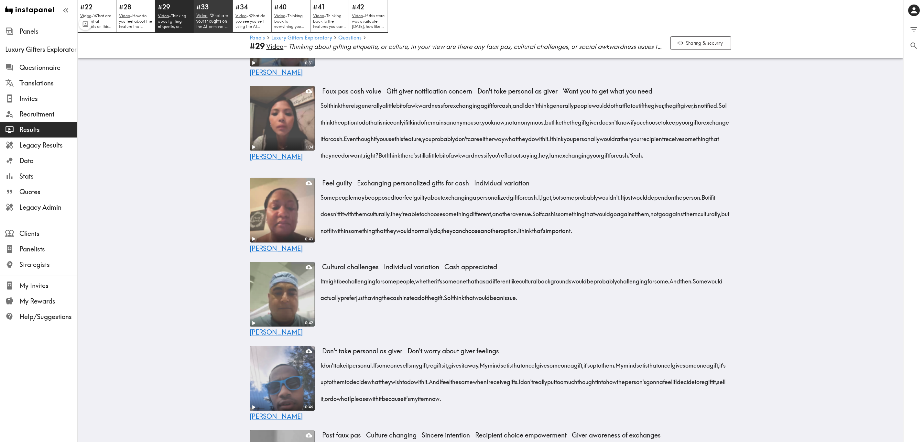
click at [218, 5] on h5 "#33" at bounding box center [213, 6] width 34 height 9
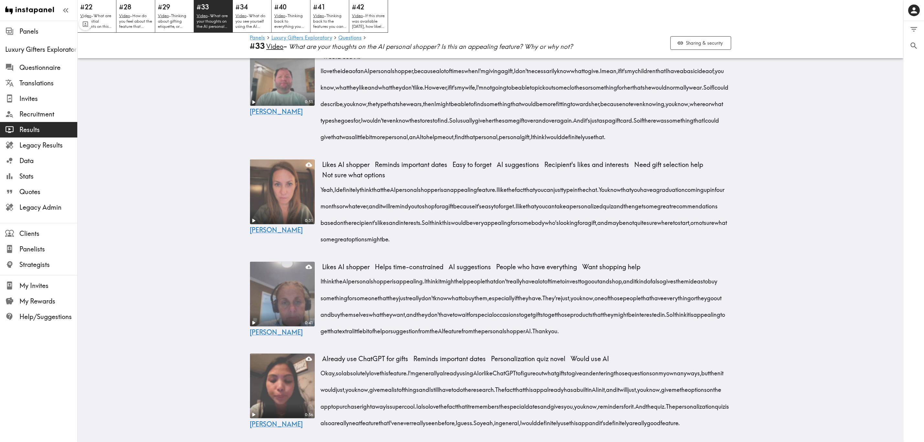
scroll to position [388, 0]
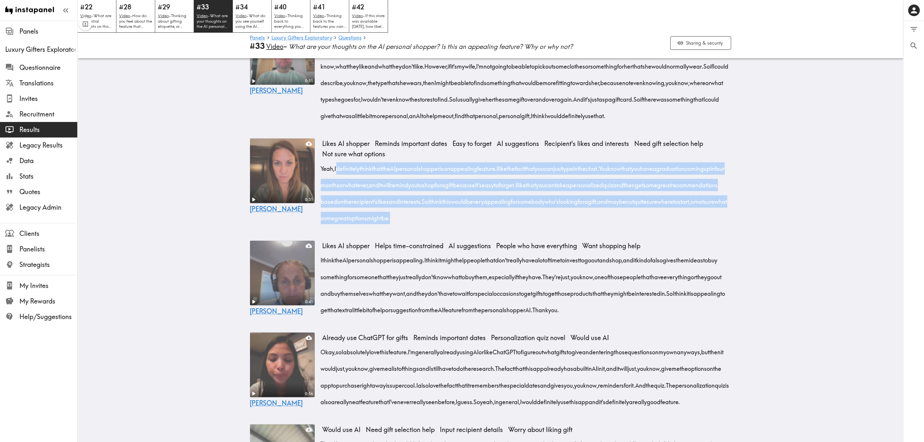
drag, startPoint x: 334, startPoint y: 195, endPoint x: 585, endPoint y: 249, distance: 256.1
click at [559, 224] on div "Yeah, I definitely think that the AI personal shopper is an appealing feature. …" at bounding box center [527, 191] width 409 height 66
click at [559, 260] on icon "button" at bounding box center [587, 258] width 7 height 7
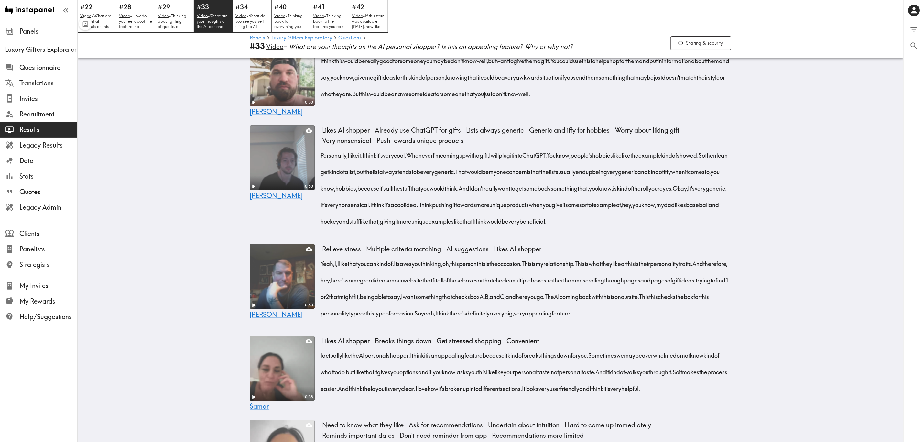
scroll to position [1116, 0]
drag, startPoint x: 320, startPoint y: 239, endPoint x: 399, endPoint y: 329, distance: 119.7
click at [399, 228] on div "Personally, I like it. I think it's very cool. Whenever I'm coming up with a gi…" at bounding box center [527, 186] width 409 height 84
click at [383, 267] on icon "button" at bounding box center [383, 335] width 7 height 7
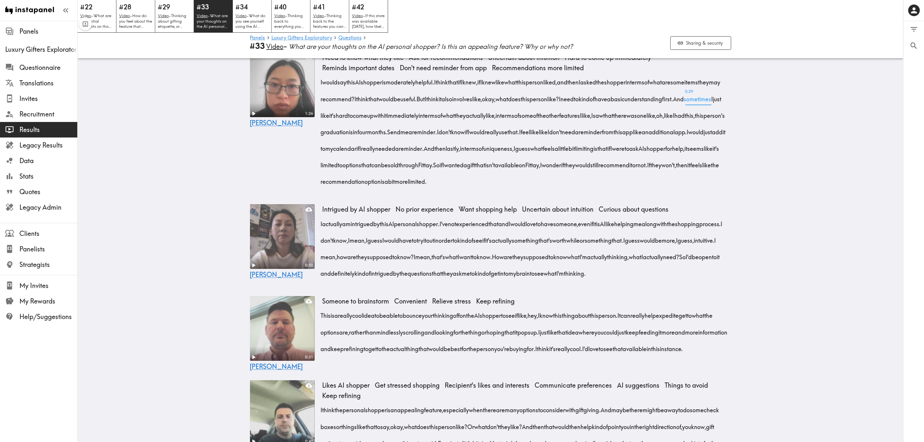
scroll to position [1504, 0]
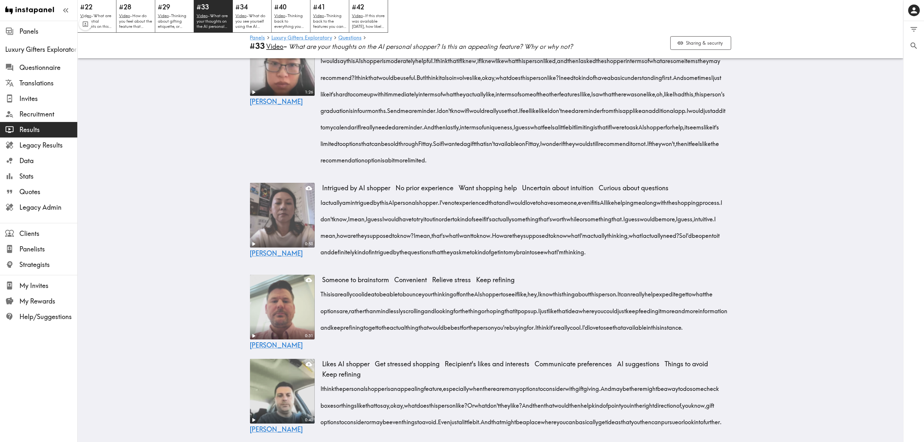
drag, startPoint x: 319, startPoint y: 187, endPoint x: 514, endPoint y: 297, distance: 223.9
click at [514, 166] on div "I would say this AI shopper is moderately helpful. I think that if I knew, if I…" at bounding box center [527, 108] width 409 height 116
click at [360, 267] on icon "button" at bounding box center [360, 315] width 5 height 5
click at [260, 17] on p "Video - What do you see yourself using the AI personal shopper feature for, if …" at bounding box center [252, 21] width 34 height 16
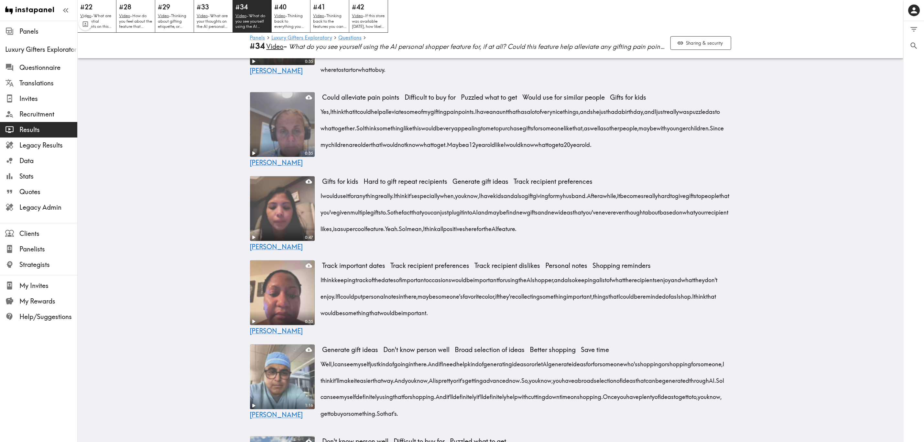
scroll to position [534, 0]
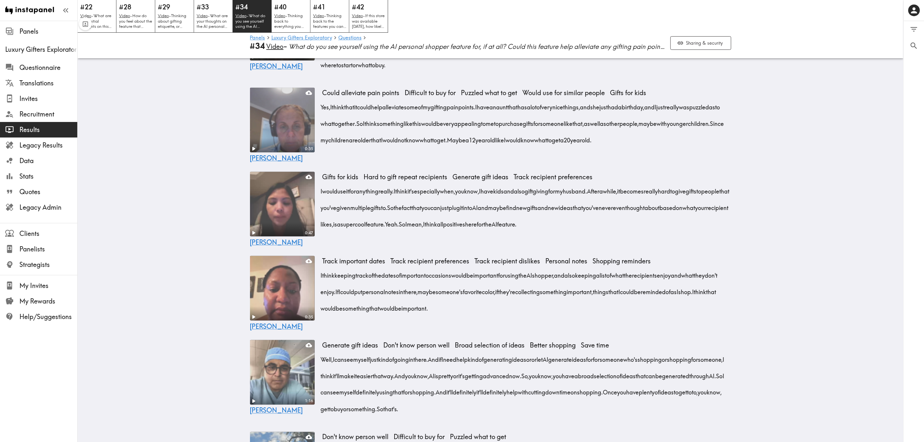
drag, startPoint x: 318, startPoint y: 210, endPoint x: 661, endPoint y: 254, distance: 346.0
click at [559, 238] on div "Gifts for kids Hard to gift repeat recipients Generate gift ideas Track recipie…" at bounding box center [527, 205] width 409 height 66
drag, startPoint x: 318, startPoint y: 209, endPoint x: 501, endPoint y: 250, distance: 187.7
click at [501, 232] on div "I would use it for anything really. I think it's especially when, you know, I h…" at bounding box center [527, 206] width 409 height 51
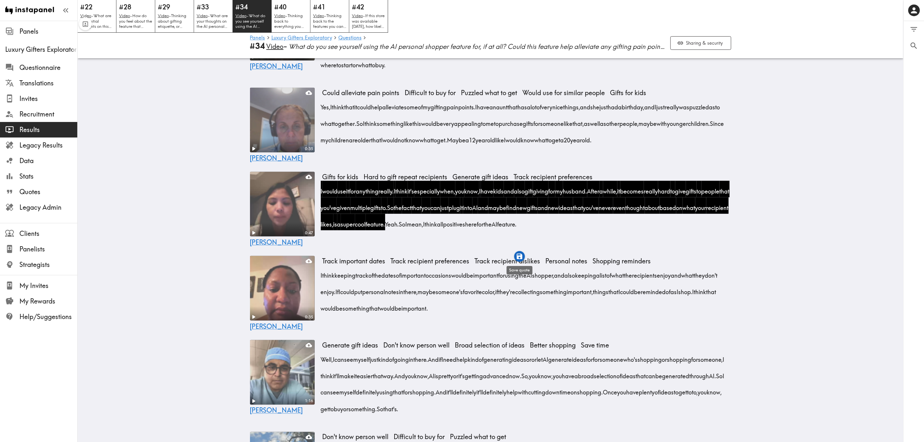
click at [519, 254] on icon "button" at bounding box center [519, 256] width 5 height 5
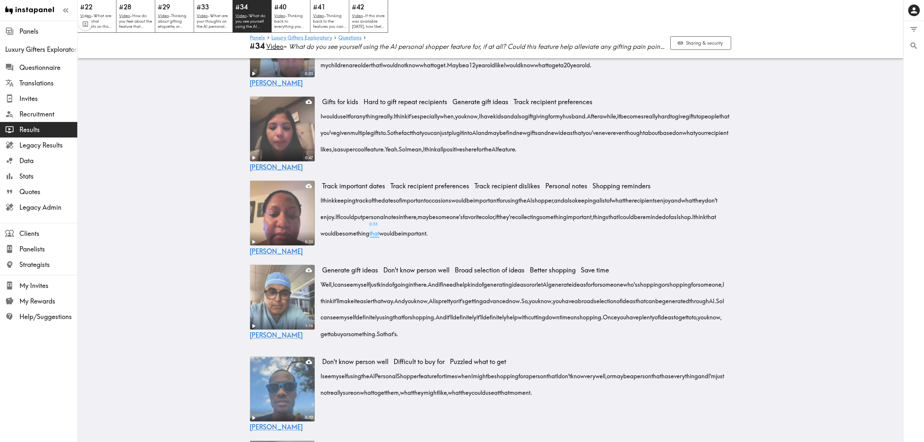
scroll to position [631, 0]
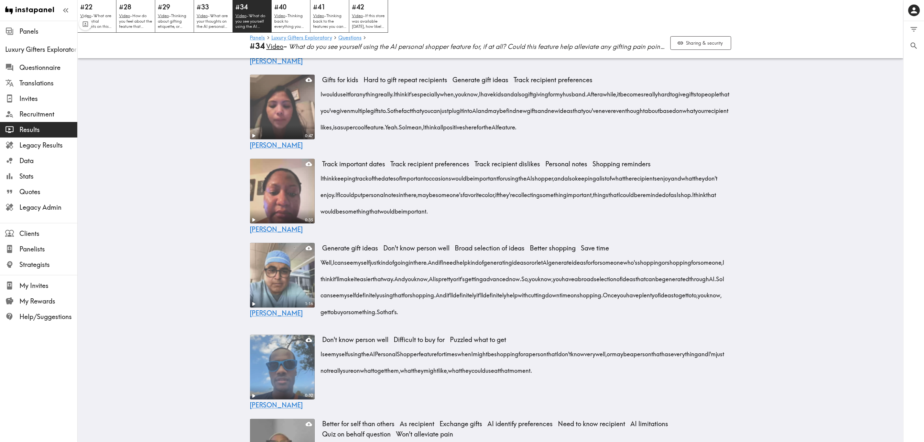
drag, startPoint x: 324, startPoint y: 282, endPoint x: 344, endPoint y: 333, distance: 55.0
click at [344, 267] on div "Well, I can see myself just kind of going in there. And if I need help kind of …" at bounding box center [527, 285] width 409 height 66
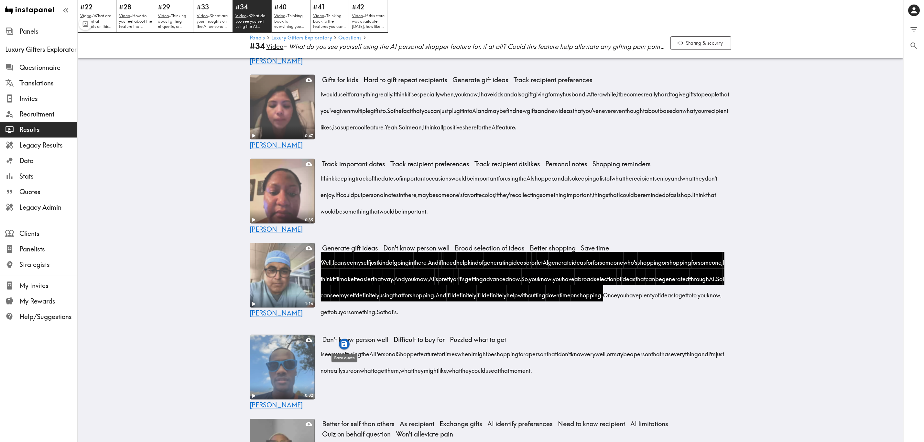
click at [346, 267] on icon "button" at bounding box center [344, 343] width 5 height 5
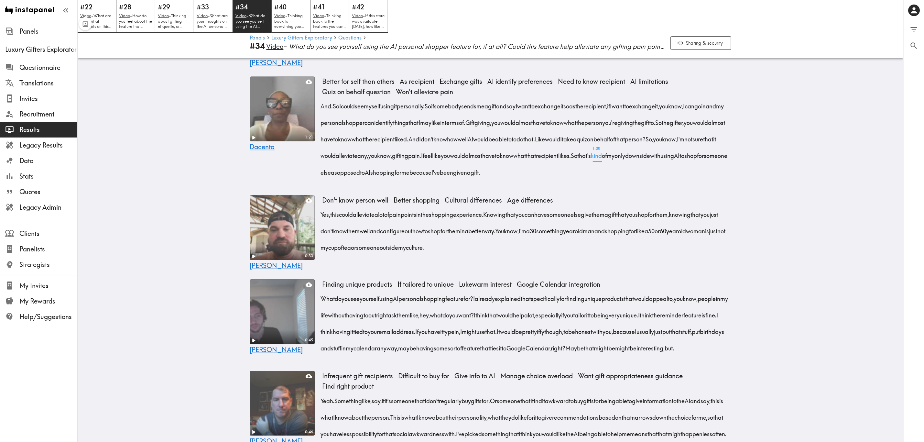
scroll to position [1019, 0]
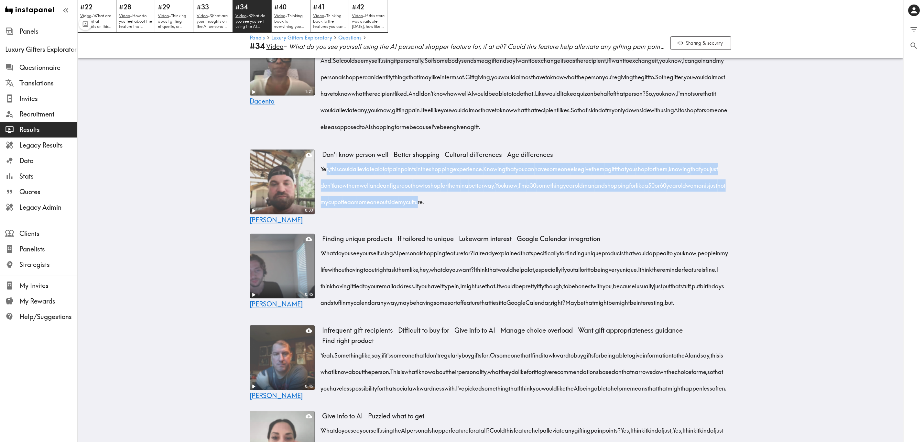
drag, startPoint x: 321, startPoint y: 207, endPoint x: 545, endPoint y: 247, distance: 227.8
click at [542, 208] on div "Yes, this could alleviate a lot of pain points in the shopping experience. Know…" at bounding box center [527, 184] width 409 height 50
click at [552, 251] on icon "button" at bounding box center [550, 250] width 5 height 5
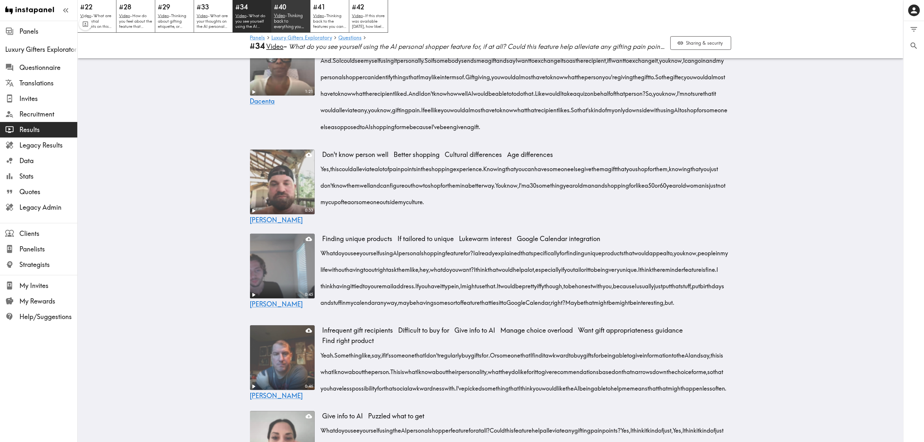
click at [287, 16] on p "Video - Thinking back to everything you have seen today, in your own words, ple…" at bounding box center [291, 21] width 34 height 16
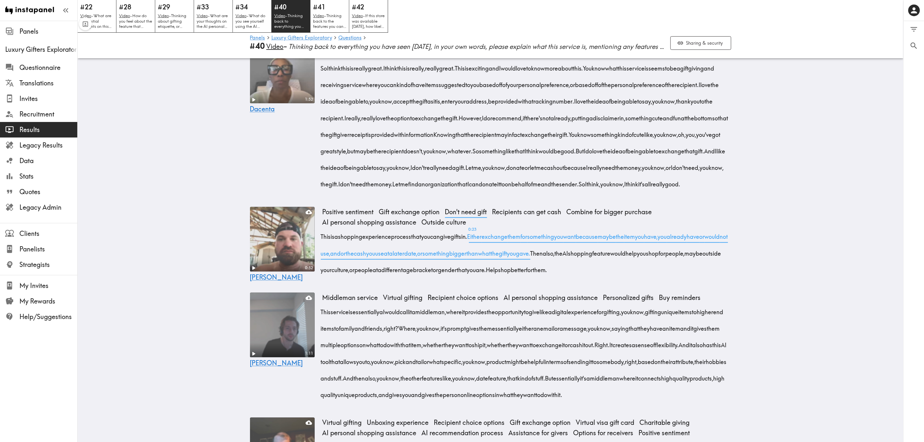
scroll to position [1116, 0]
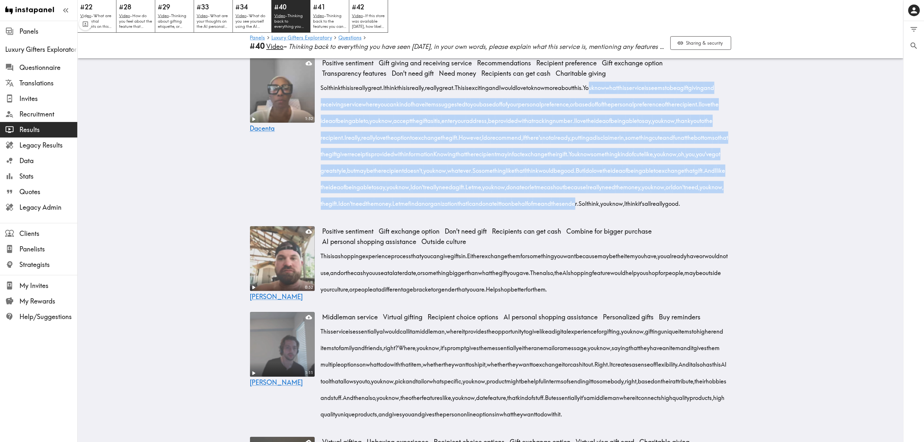
drag, startPoint x: 624, startPoint y: 171, endPoint x: 582, endPoint y: 301, distance: 137.2
click at [559, 210] on div "So I think this is really great. I think this is really, really great. This is …" at bounding box center [527, 143] width 409 height 133
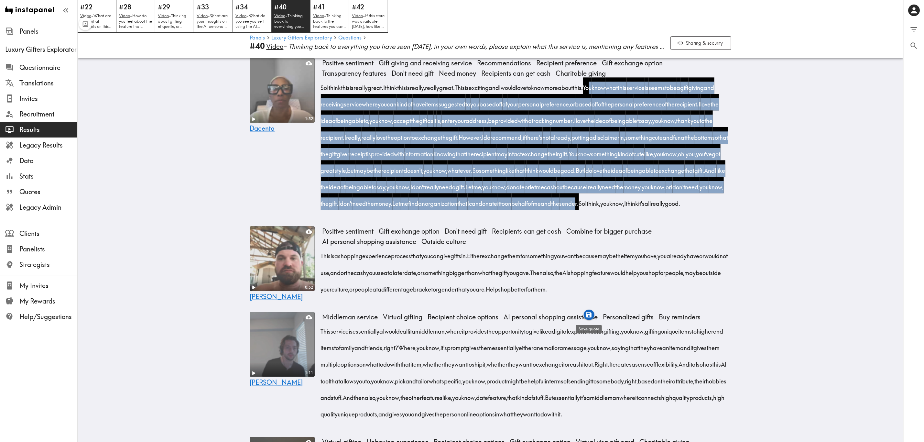
click at [559, 267] on icon "button" at bounding box center [588, 314] width 5 height 5
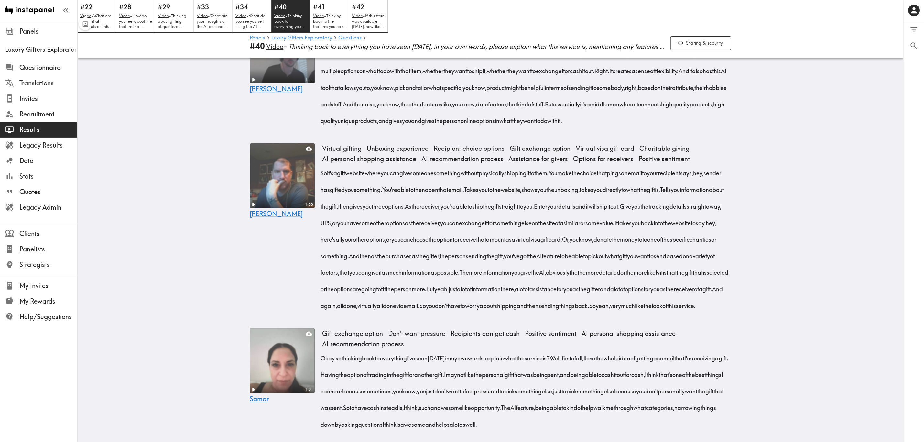
scroll to position [1359, 0]
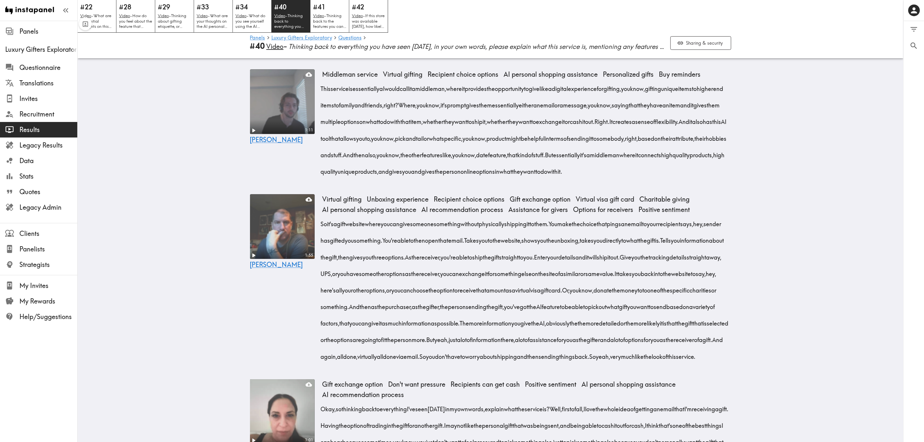
drag, startPoint x: 320, startPoint y: 188, endPoint x: 523, endPoint y: 282, distance: 223.6
click at [523, 178] on div "This service is essentially a I would call it a middleman, where it provides th…" at bounding box center [527, 127] width 409 height 99
click at [453, 267] on icon "button" at bounding box center [453, 298] width 5 height 5
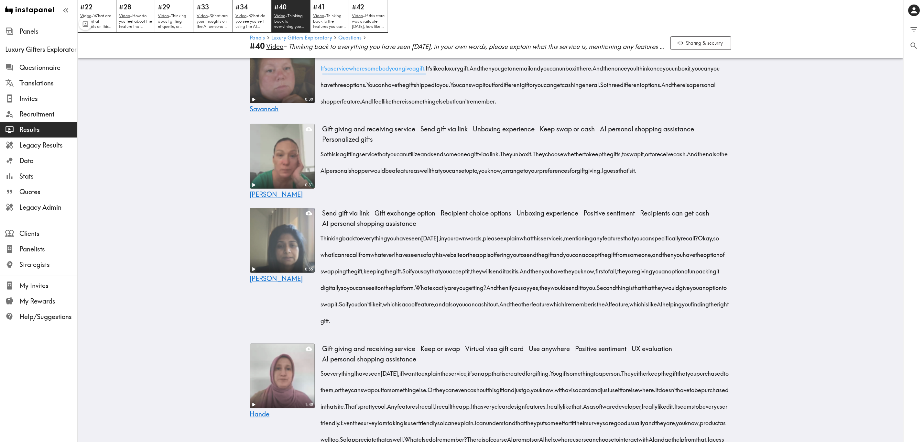
scroll to position [2232, 0]
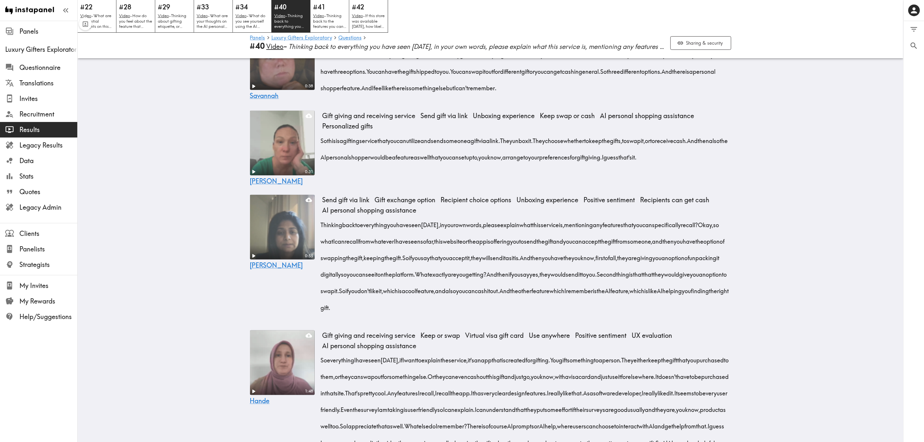
drag, startPoint x: 317, startPoint y: 237, endPoint x: 624, endPoint y: 269, distance: 308.9
click at [559, 94] on div "It's a service where somebody can give a gift. It's like a luxury gift. And the…" at bounding box center [527, 70] width 409 height 50
click at [559, 267] on icon "button" at bounding box center [621, 281] width 7 height 7
click at [345, 13] on p "Video - Thinking back to the features you can recall, which of the features wer…" at bounding box center [330, 21] width 34 height 16
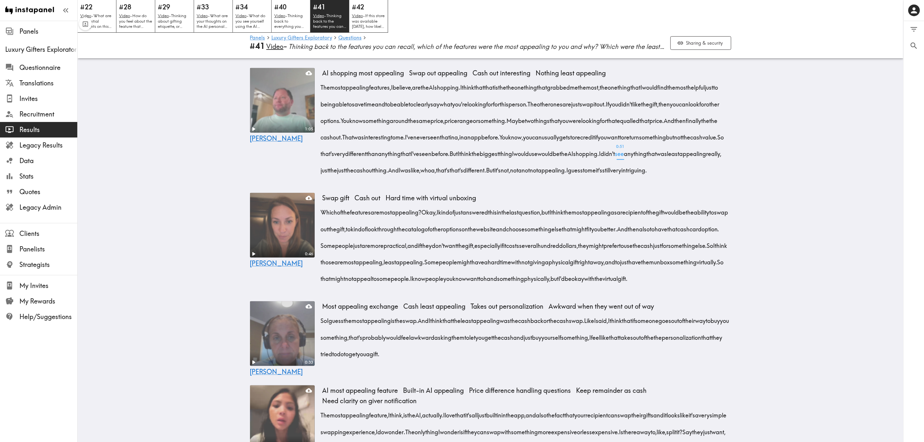
scroll to position [330, 0]
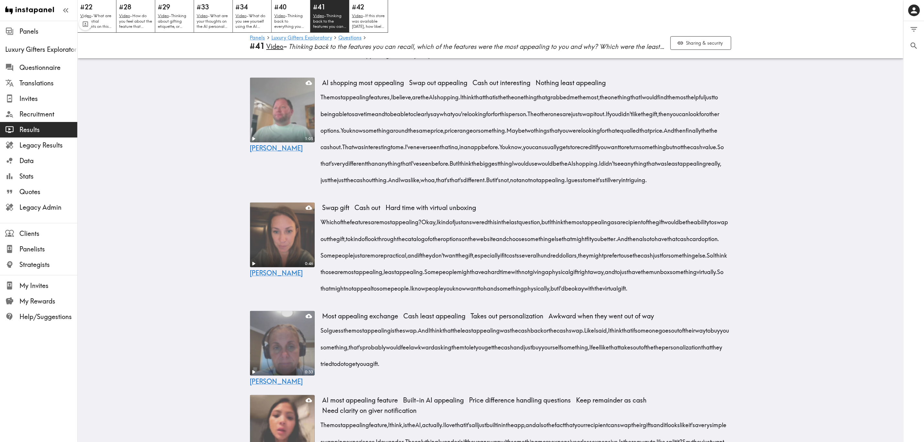
drag, startPoint x: 577, startPoint y: 258, endPoint x: 463, endPoint y: 338, distance: 139.2
click at [463, 267] on div "Which of the features are most appealing? Okay, I kind of just answered this in…" at bounding box center [527, 253] width 409 height 83
click at [467, 267] on icon "button" at bounding box center [463, 350] width 7 height 7
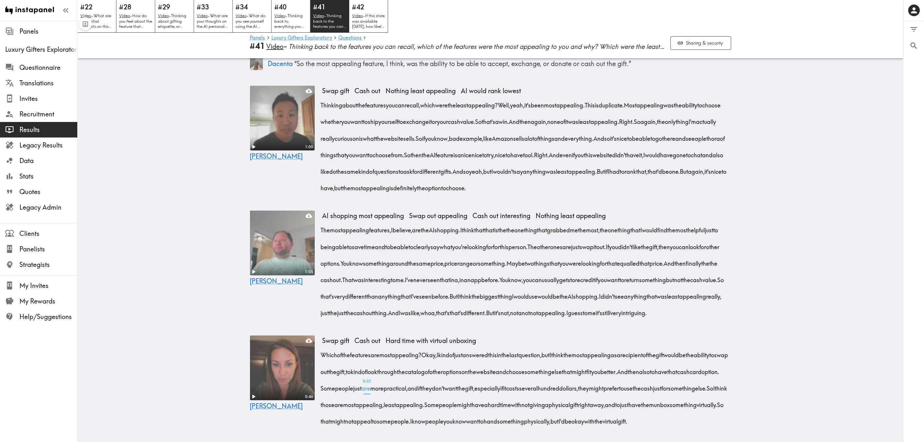
scroll to position [184, 0]
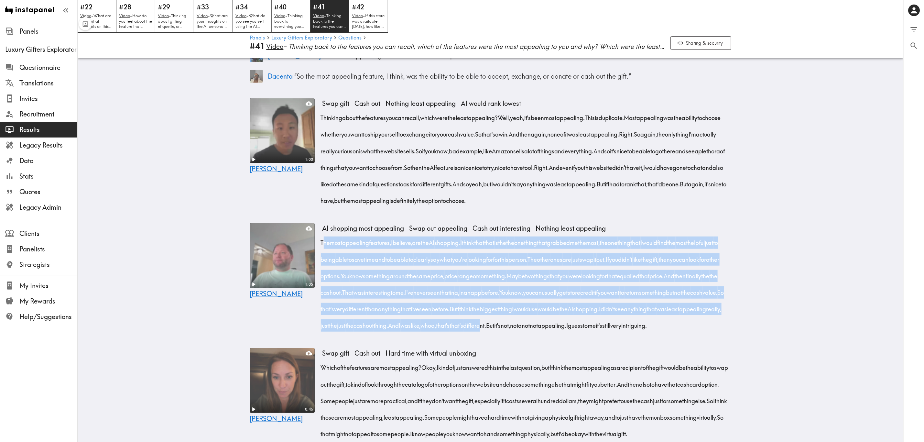
drag, startPoint x: 318, startPoint y: 262, endPoint x: 347, endPoint y: 362, distance: 104.4
click at [347, 267] on div "The most appealing features, I believe, are the AI shopping. I think that that …" at bounding box center [527, 281] width 409 height 99
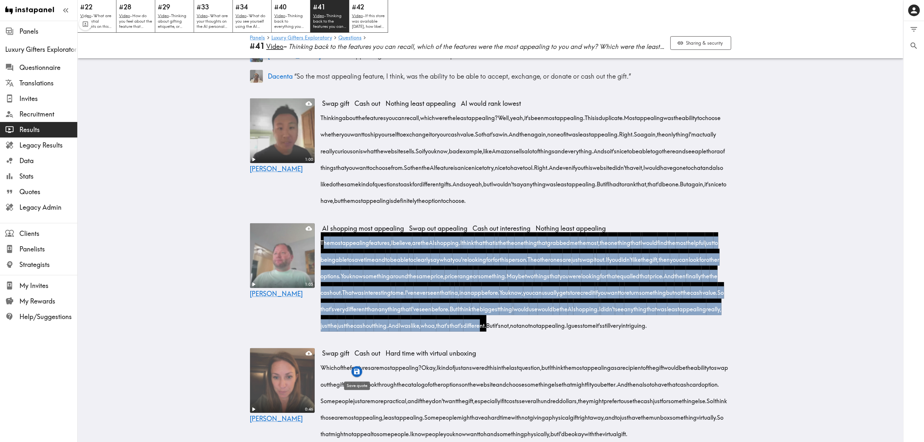
click at [356, 267] on icon "button" at bounding box center [356, 371] width 7 height 7
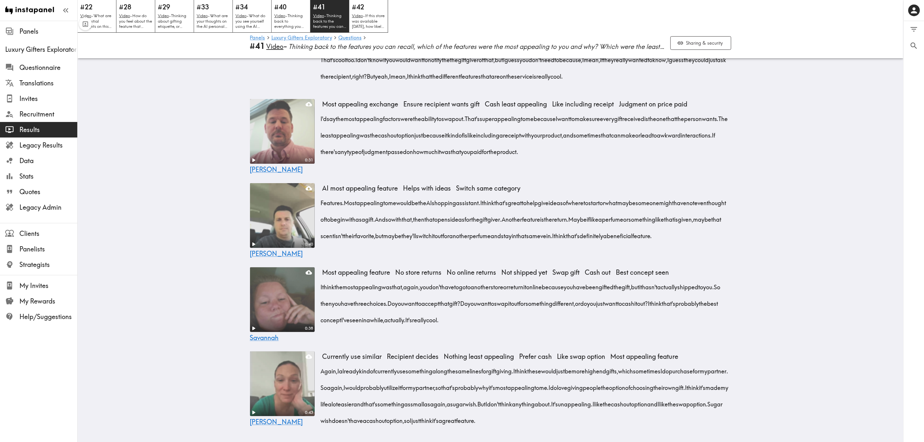
scroll to position [1980, 0]
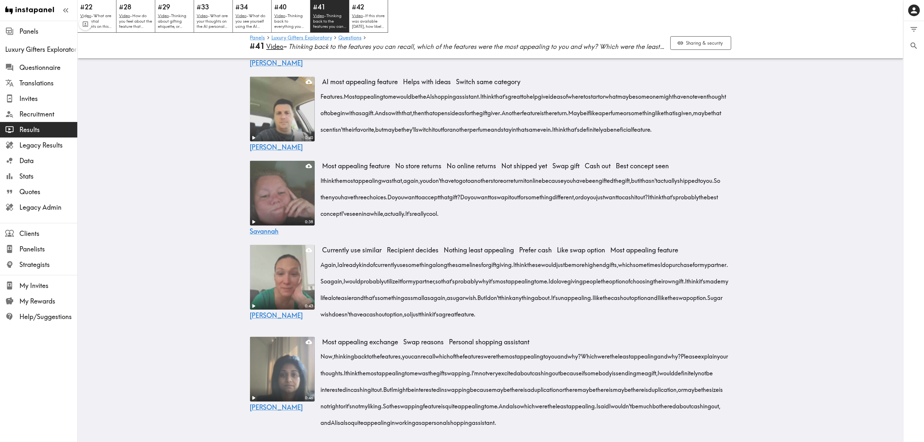
drag, startPoint x: 320, startPoint y: 129, endPoint x: 641, endPoint y: 168, distance: 322.6
click at [559, 52] on div "I'd say the most appealing factors were the ability to swap out. That's super a…" at bounding box center [527, 27] width 409 height 51
click at [559, 176] on icon "button" at bounding box center [646, 173] width 5 height 5
click at [388, 20] on div "#42 Video - If this store was available today, how likely would you be to try i…" at bounding box center [368, 16] width 39 height 33
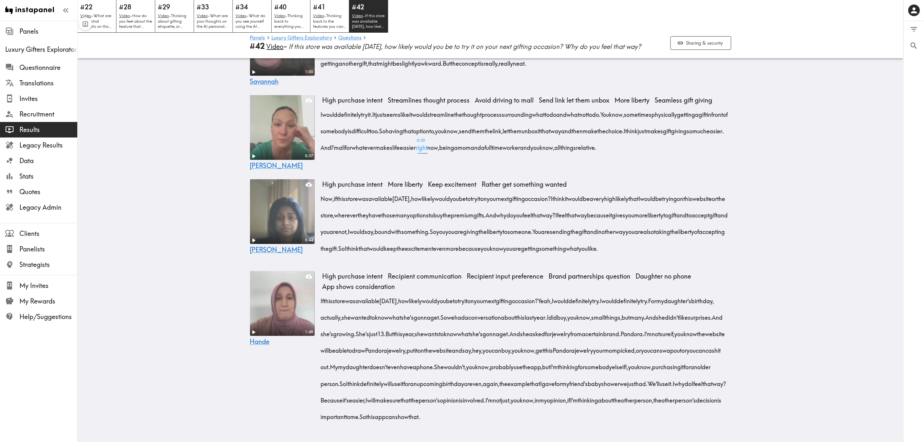
scroll to position [2031, 0]
drag, startPoint x: 571, startPoint y: 278, endPoint x: 630, endPoint y: 271, distance: 59.9
click at [559, 267] on span "Yeah, I would definitely try." at bounding box center [571, 301] width 62 height 8
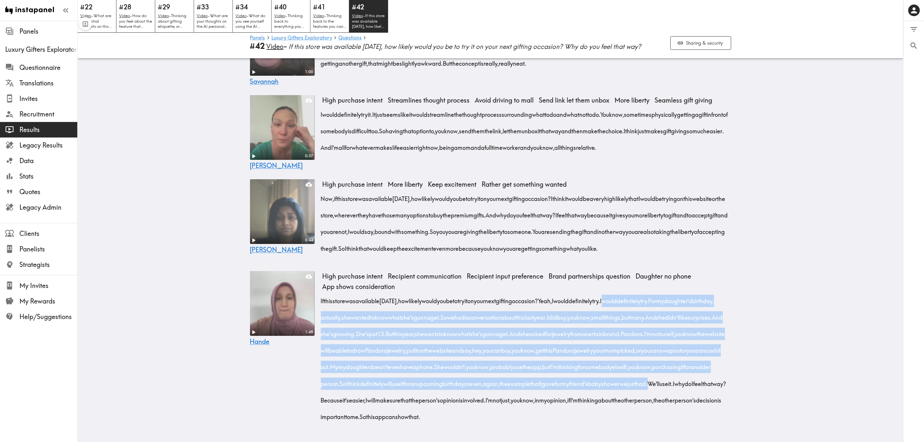
drag, startPoint x: 635, startPoint y: 279, endPoint x: 547, endPoint y: 378, distance: 132.2
click at [547, 267] on div "If this store was available today, how likely would you be to try it on your ne…" at bounding box center [527, 356] width 409 height 133
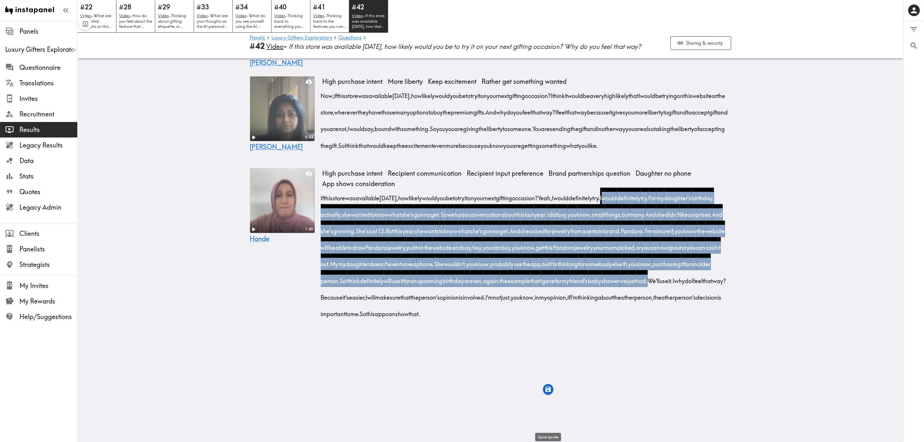
click at [548, 267] on icon "button" at bounding box center [548, 389] width 7 height 7
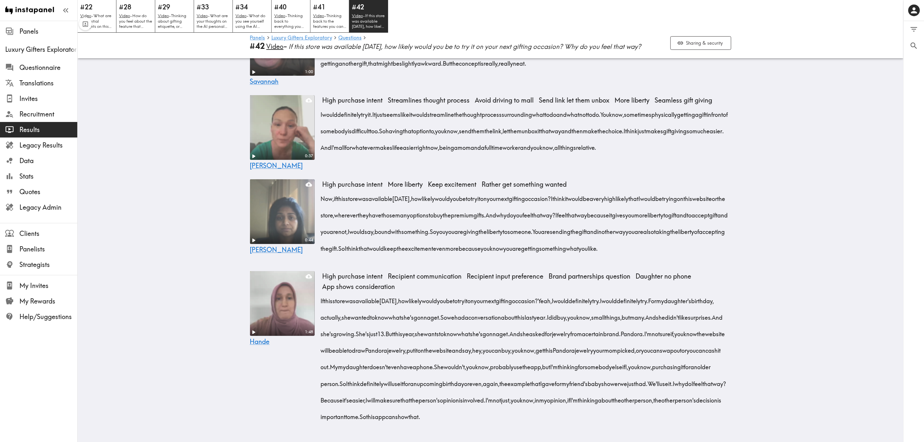
drag, startPoint x: 646, startPoint y: 378, endPoint x: 604, endPoint y: 408, distance: 51.5
click at [559, 267] on div "If this store was available today, how likely would you be to try it on your ne…" at bounding box center [527, 356] width 409 height 133
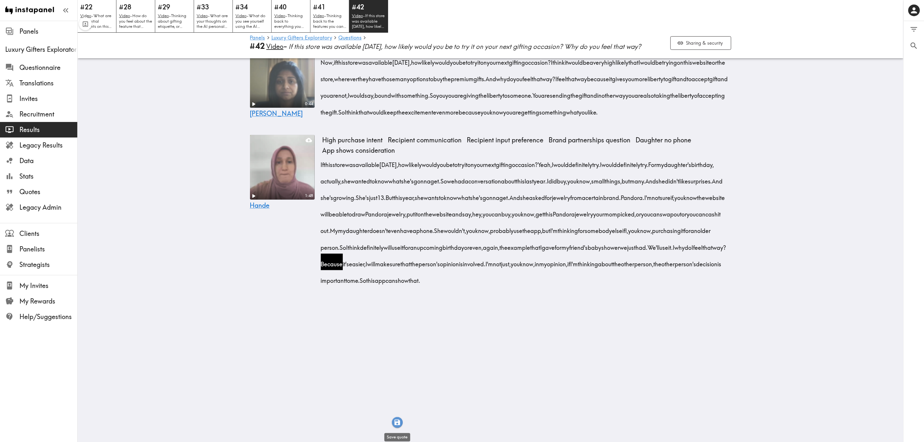
click at [398, 267] on icon "button" at bounding box center [397, 422] width 7 height 7
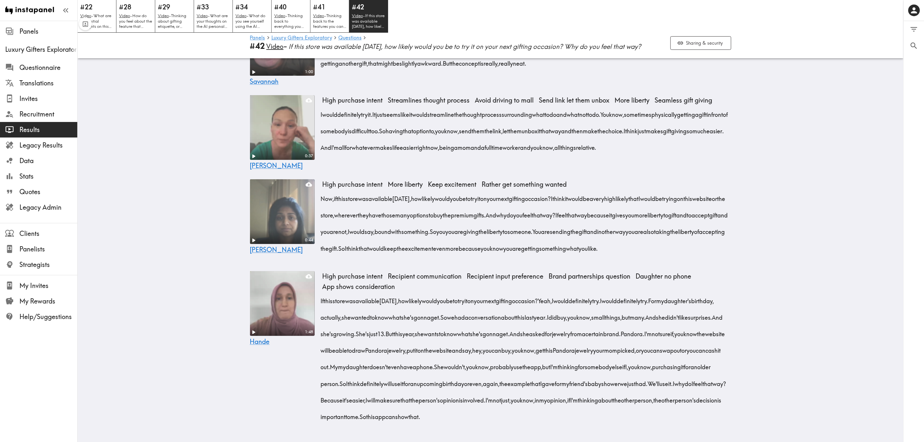
drag, startPoint x: 635, startPoint y: 278, endPoint x: 548, endPoint y: 377, distance: 131.6
click at [548, 267] on div "If this store was available today, how likely would you be to try it on your ne…" at bounding box center [527, 356] width 409 height 133
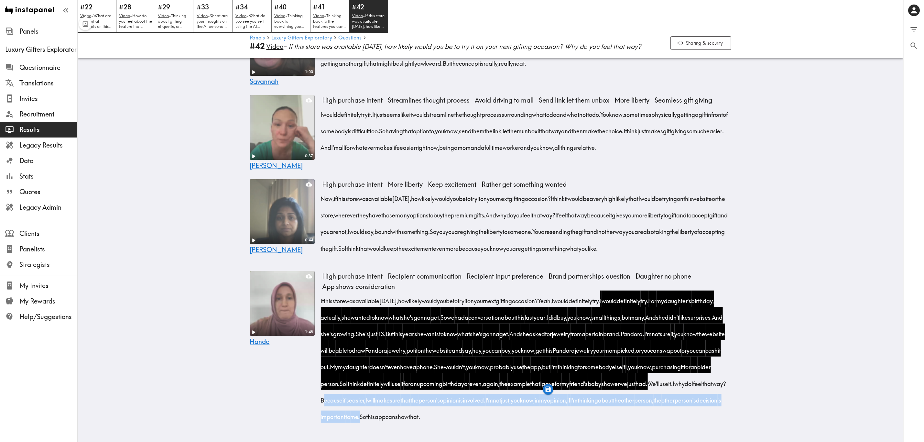
drag, startPoint x: 644, startPoint y: 376, endPoint x: 325, endPoint y: 411, distance: 320.9
click at [325, 267] on div "If this store was available today, how likely would you be to try it on your ne…" at bounding box center [527, 356] width 409 height 133
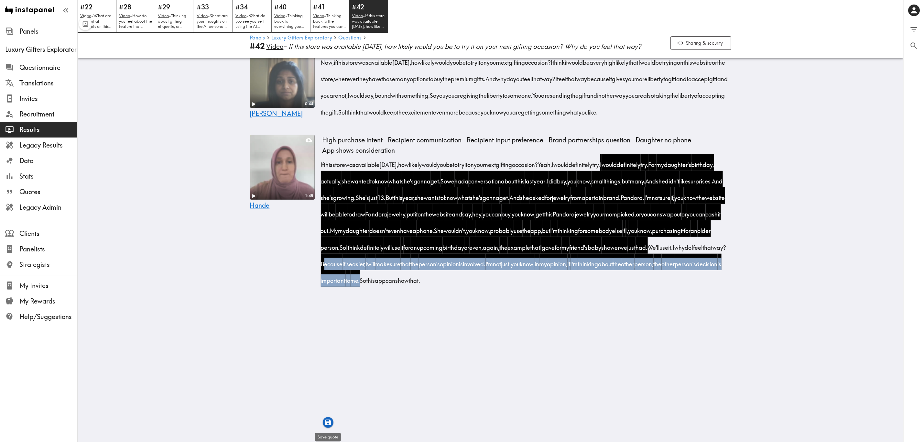
click at [330, 267] on icon "button" at bounding box center [327, 422] width 5 height 5
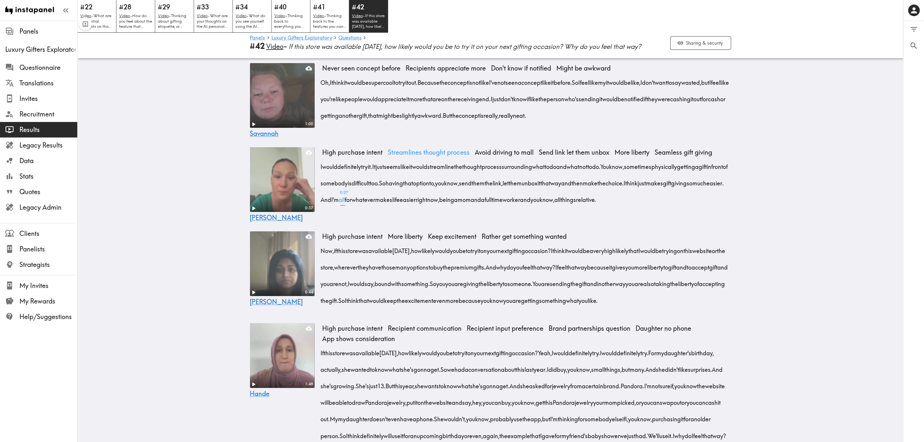
scroll to position [1836, 0]
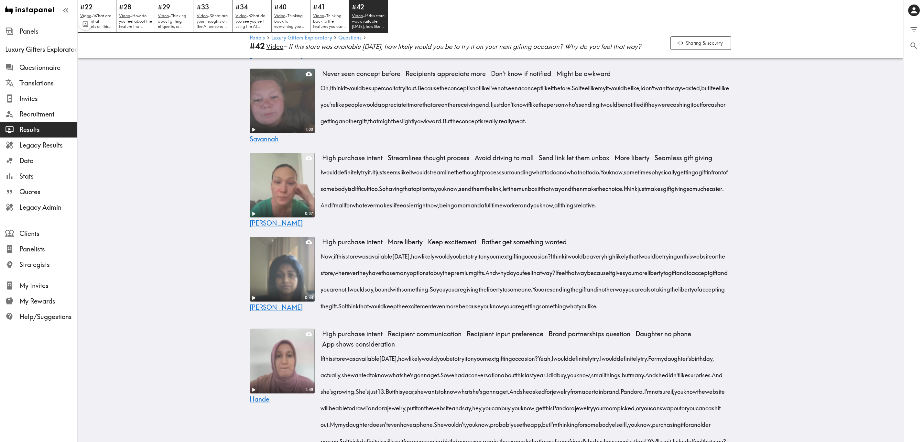
drag, startPoint x: 318, startPoint y: 264, endPoint x: 343, endPoint y: 314, distance: 55.4
click at [343, 212] on div "I would definitely try it. It just seems like it would streamline the thought p…" at bounding box center [527, 187] width 409 height 50
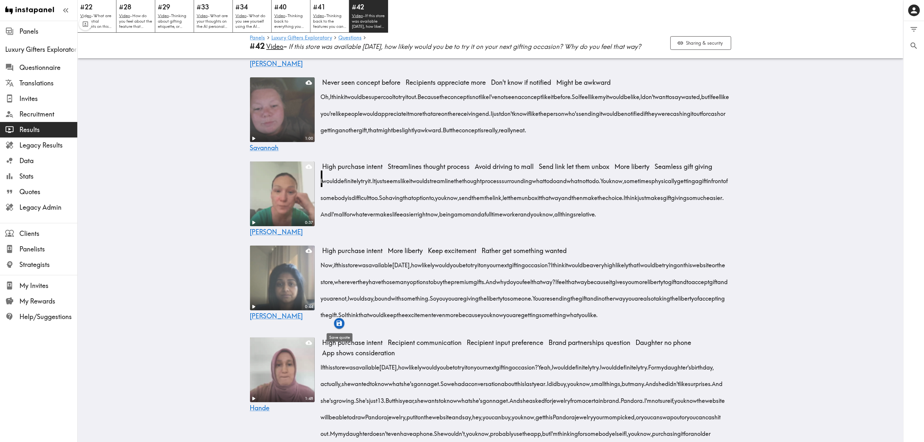
click at [338, 267] on icon "button" at bounding box center [338, 323] width 5 height 5
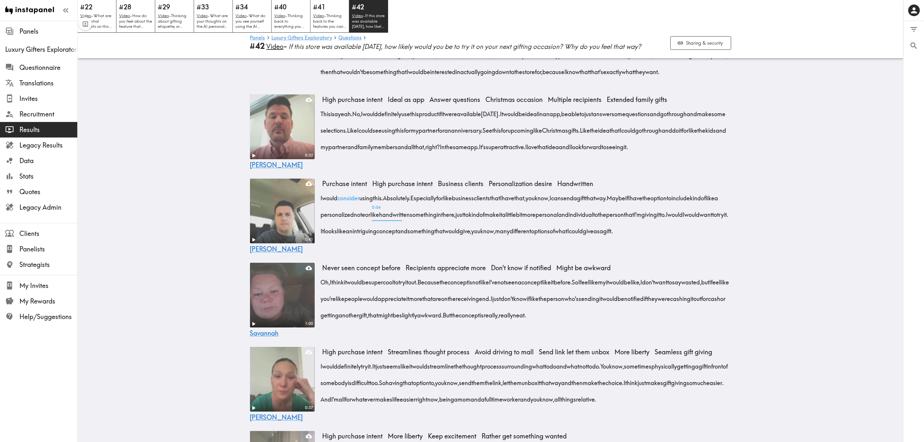
scroll to position [1634, 0]
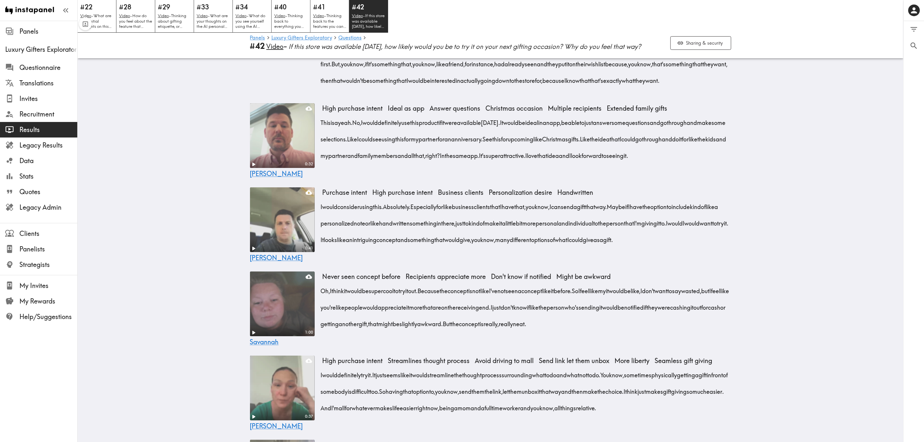
drag, startPoint x: 318, startPoint y: 288, endPoint x: 387, endPoint y: 290, distance: 69.6
click at [387, 246] on div "I would consider using this. Absolutely. Especially for like business clients t…" at bounding box center [527, 221] width 409 height 50
drag, startPoint x: 421, startPoint y: 288, endPoint x: 428, endPoint y: 348, distance: 60.0
click at [428, 254] on div "Purchase intent High purchase intent Business clients Personalization desire Ha…" at bounding box center [527, 220] width 409 height 66
drag, startPoint x: 317, startPoint y: 289, endPoint x: 387, endPoint y: 289, distance: 69.9
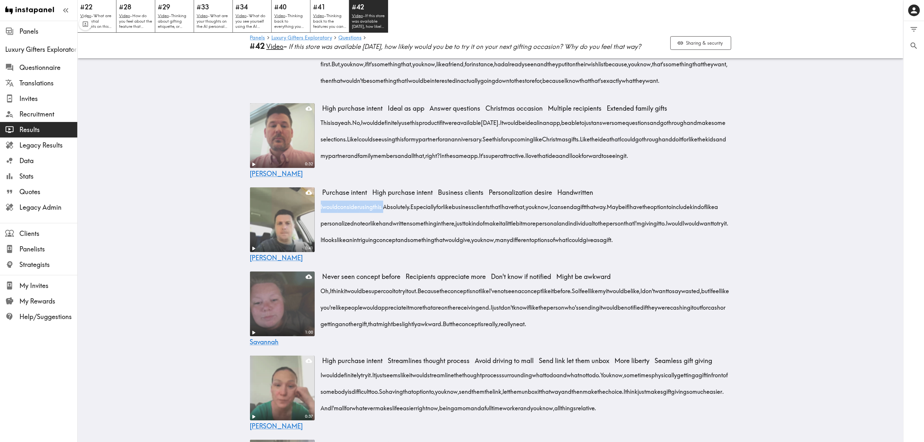
click at [385, 211] on span "I would consider using this." at bounding box center [354, 207] width 62 height 8
drag, startPoint x: 420, startPoint y: 287, endPoint x: 354, endPoint y: 339, distance: 84.2
click at [354, 246] on div "I would consider using this. Absolutely. Especially for like business clients t…" at bounding box center [527, 221] width 409 height 50
click at [357, 267] on icon "button" at bounding box center [353, 349] width 7 height 7
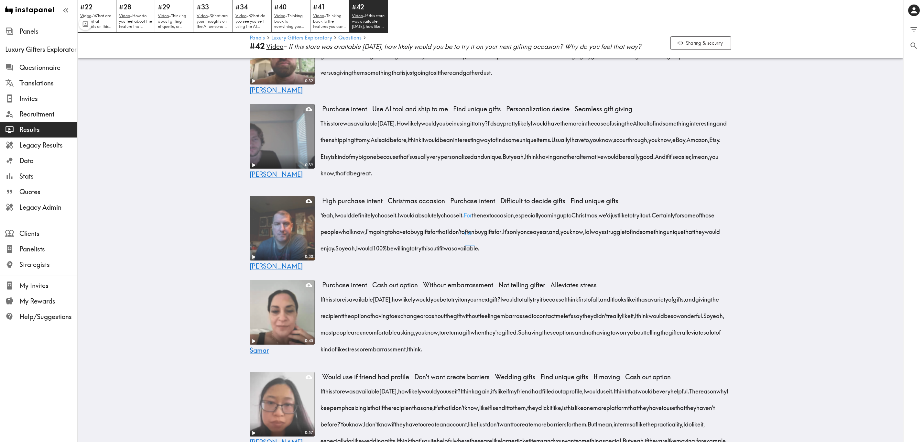
scroll to position [1100, 0]
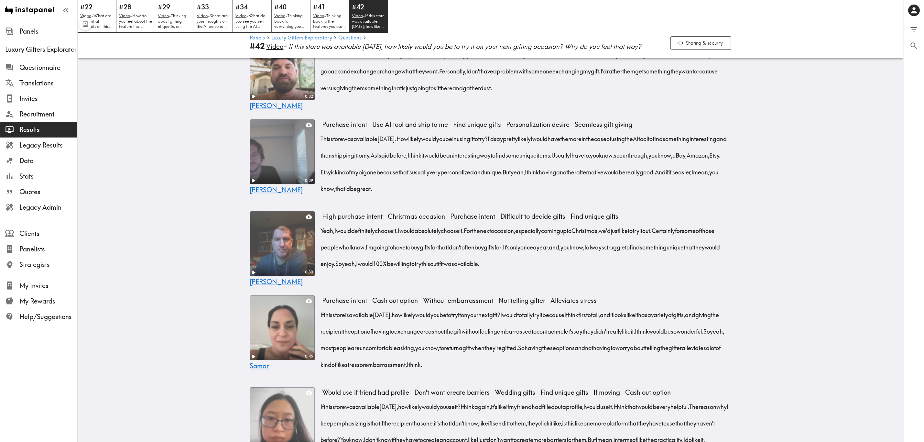
drag, startPoint x: 507, startPoint y: 180, endPoint x: 639, endPoint y: 215, distance: 137.0
click at [559, 195] on div "This store was available today. How likely would you be in using it to try? I'd…" at bounding box center [527, 161] width 409 height 66
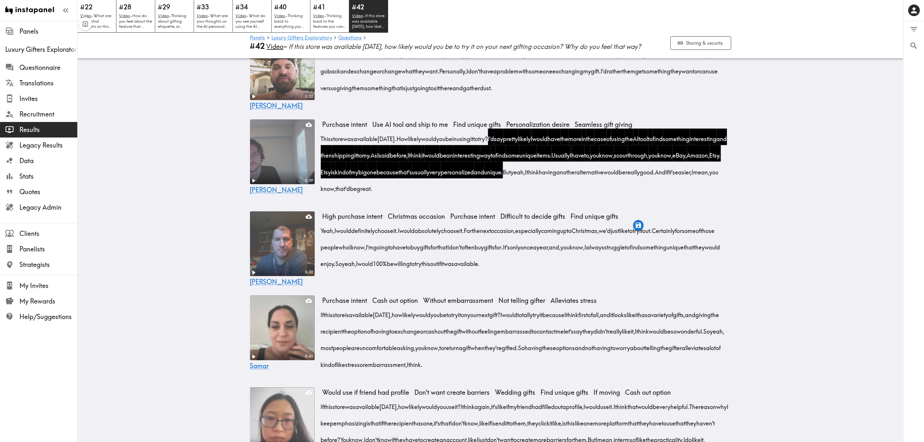
drag, startPoint x: 665, startPoint y: 214, endPoint x: 539, endPoint y: 228, distance: 126.9
click at [539, 195] on div "This store was available today. How likely would you be in using it to try? I'd…" at bounding box center [527, 161] width 409 height 66
click at [538, 240] on icon "button" at bounding box center [536, 241] width 7 height 7
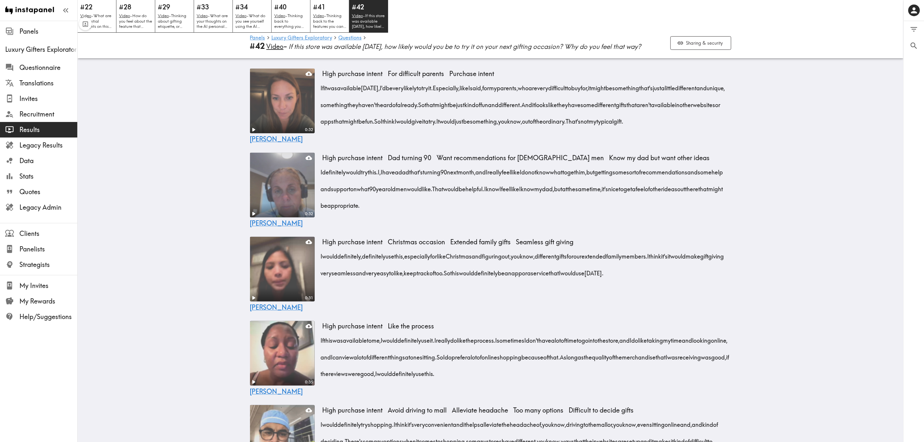
scroll to position [469, 0]
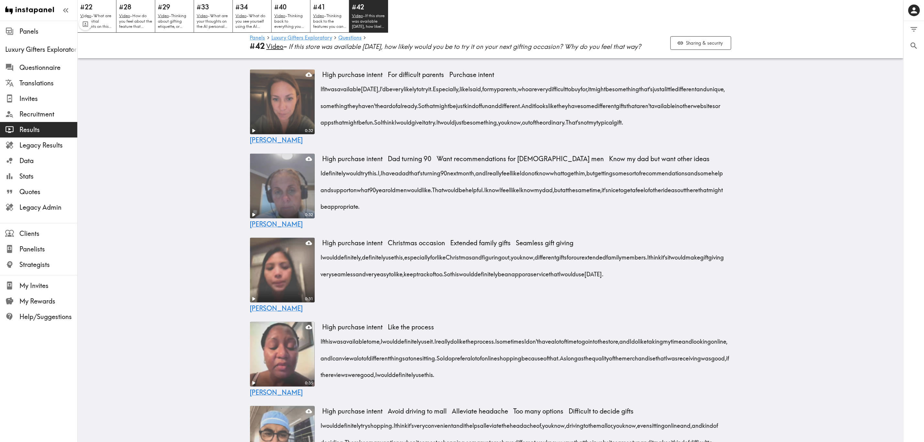
drag, startPoint x: 318, startPoint y: 197, endPoint x: 516, endPoint y: 232, distance: 201.0
click at [516, 213] on div "I definitely would try this. I, I have a dad that's turning 90 next month, and …" at bounding box center [527, 188] width 409 height 50
click at [516, 240] on icon "button" at bounding box center [515, 243] width 7 height 7
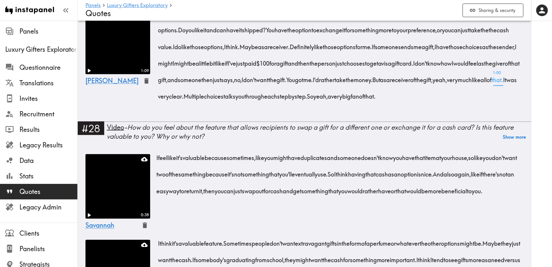
scroll to position [588, 0]
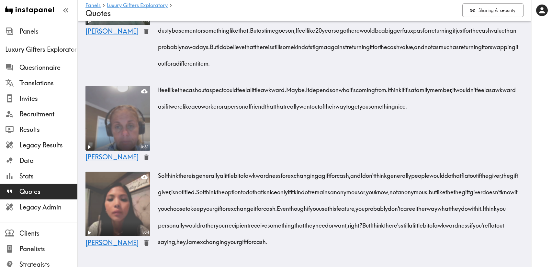
scroll to position [944, 0]
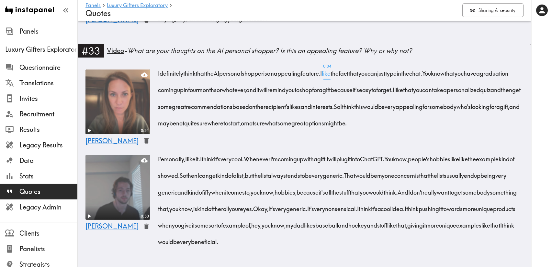
scroll to position [1175, 0]
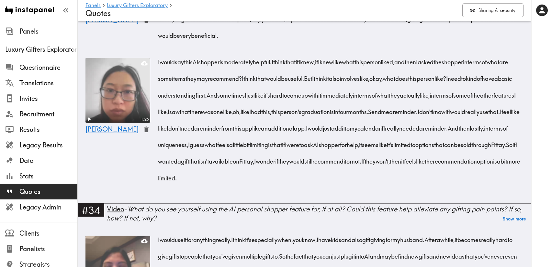
scroll to position [1626, 0]
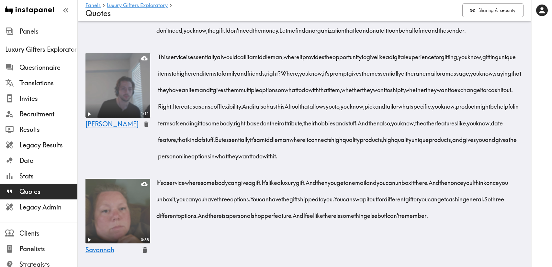
scroll to position [2065, 0]
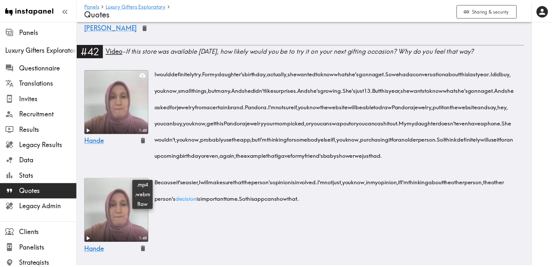
scroll to position [2638, 0]
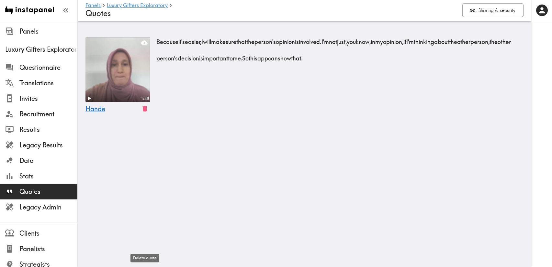
click at [141, 113] on icon "button" at bounding box center [144, 108] width 7 height 7
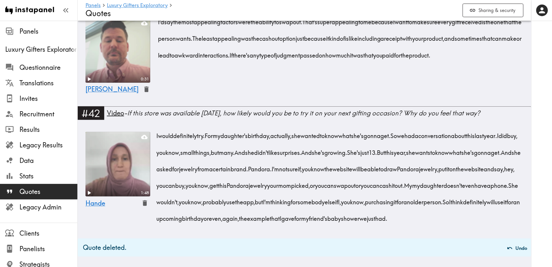
scroll to position [2599, 0]
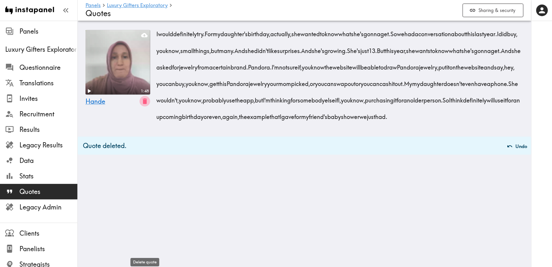
click at [144, 104] on icon "button" at bounding box center [145, 101] width 4 height 5
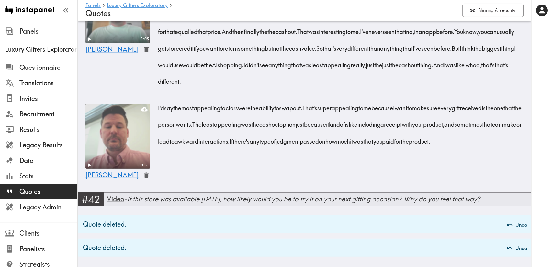
scroll to position [2496, 0]
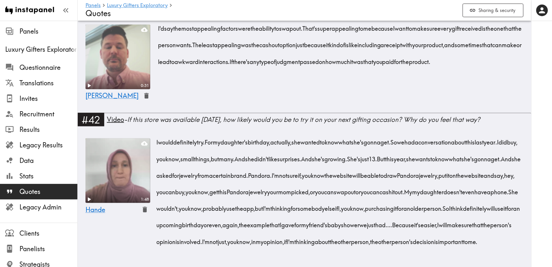
scroll to position [2609, 0]
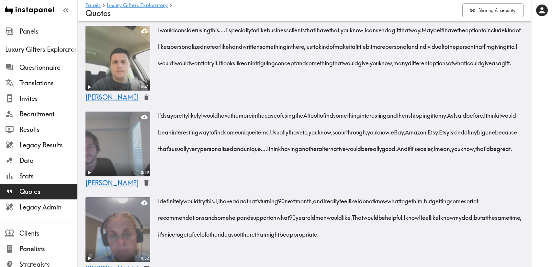
scroll to position [2952, 0]
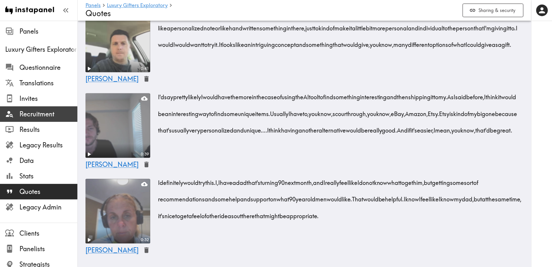
click at [51, 116] on span "Recruitment" at bounding box center [48, 114] width 58 height 9
